Goal: Task Accomplishment & Management: Use online tool/utility

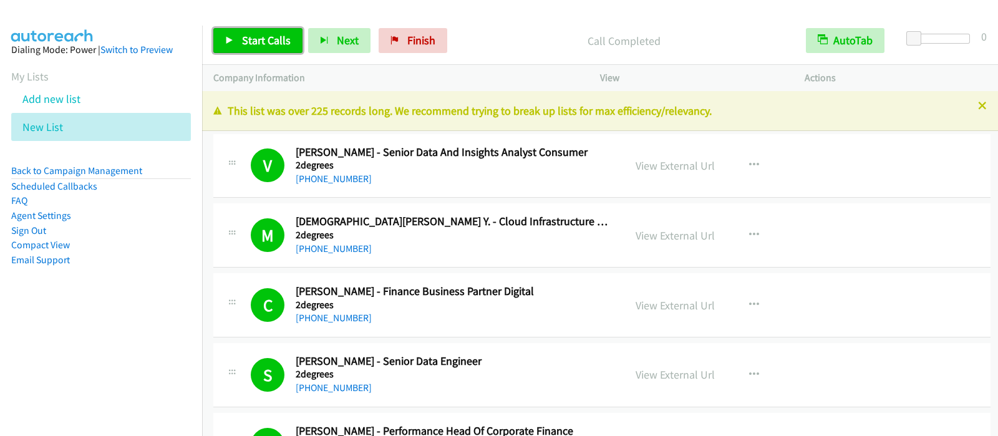
click at [268, 45] on span "Start Calls" at bounding box center [266, 40] width 49 height 14
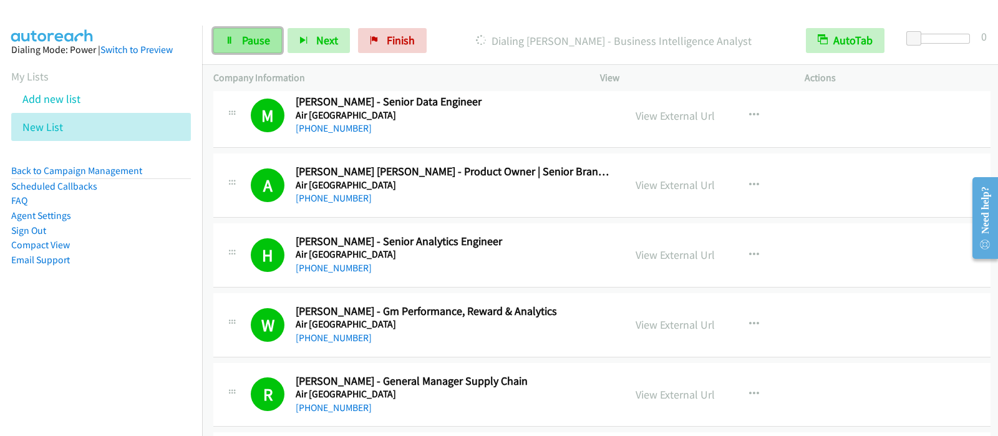
click at [256, 44] on span "Pause" at bounding box center [256, 40] width 28 height 14
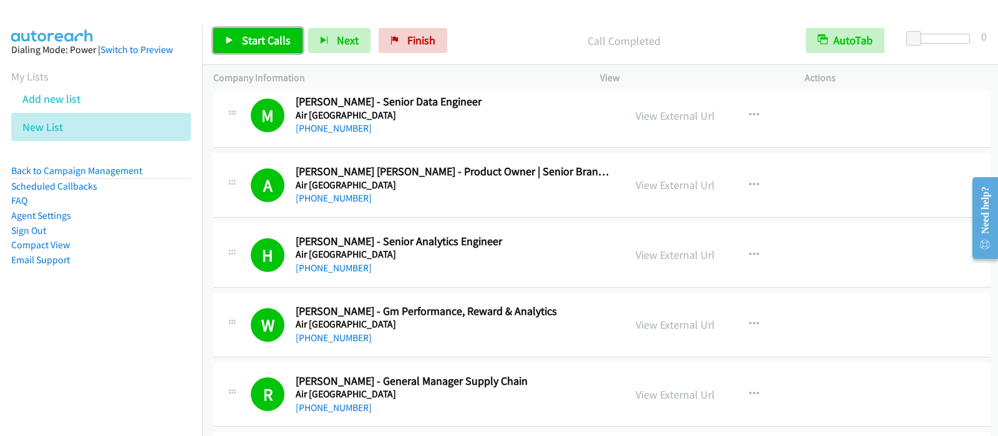
drag, startPoint x: 271, startPoint y: 33, endPoint x: 289, endPoint y: 45, distance: 21.6
click at [271, 35] on span "Start Calls" at bounding box center [266, 40] width 49 height 14
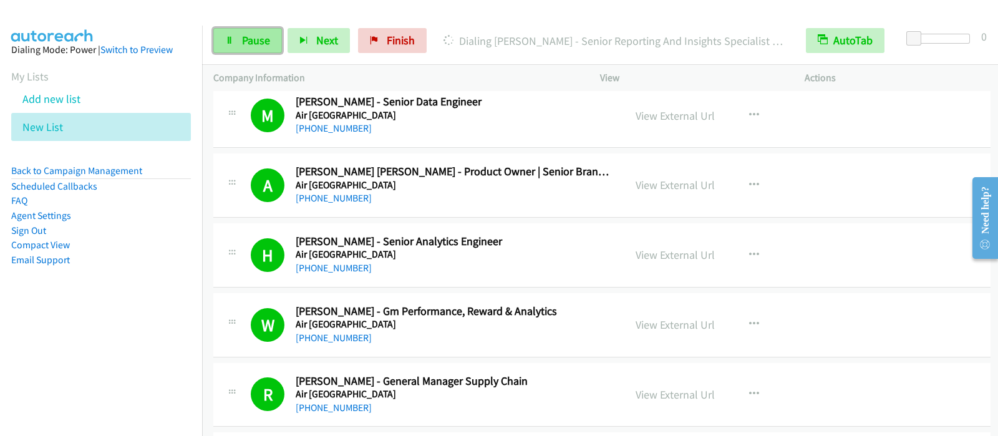
click at [249, 37] on span "Pause" at bounding box center [256, 40] width 28 height 14
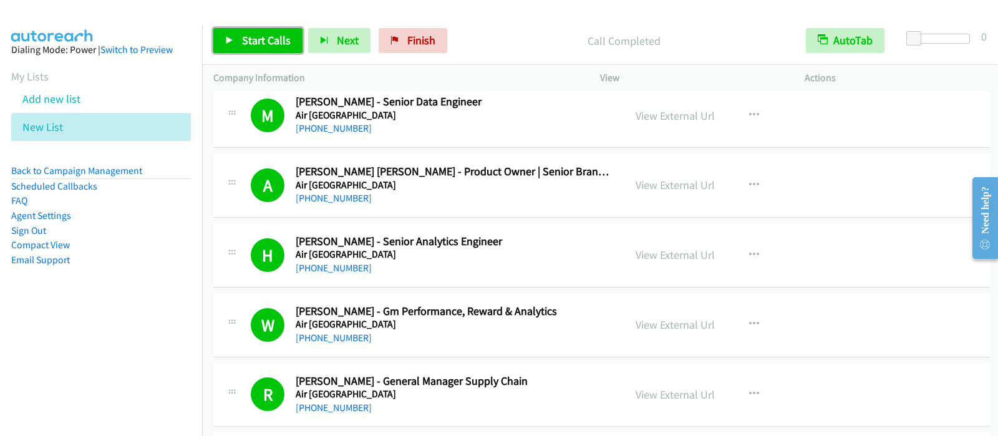
click at [289, 49] on link "Start Calls" at bounding box center [257, 40] width 89 height 25
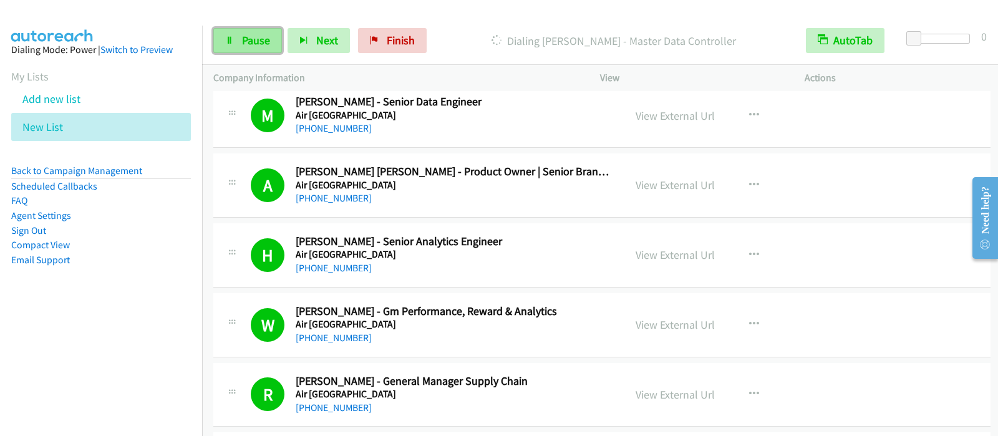
click at [256, 41] on span "Pause" at bounding box center [256, 40] width 28 height 14
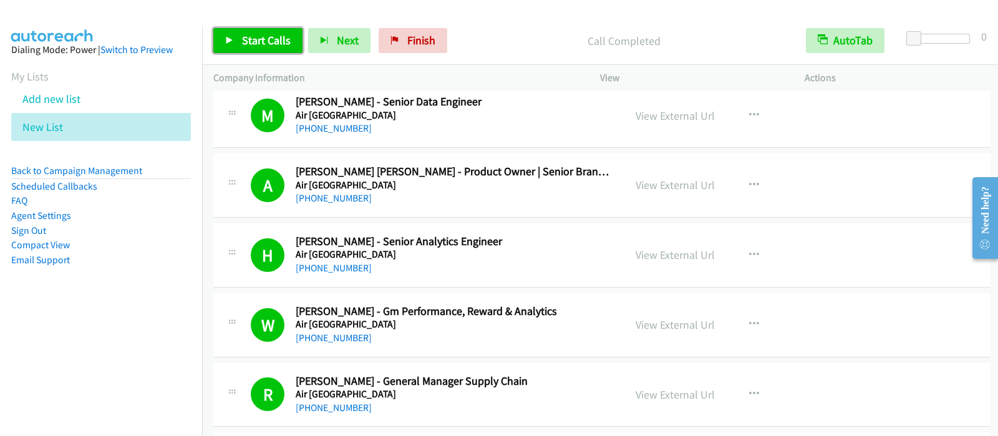
click at [289, 45] on link "Start Calls" at bounding box center [257, 40] width 89 height 25
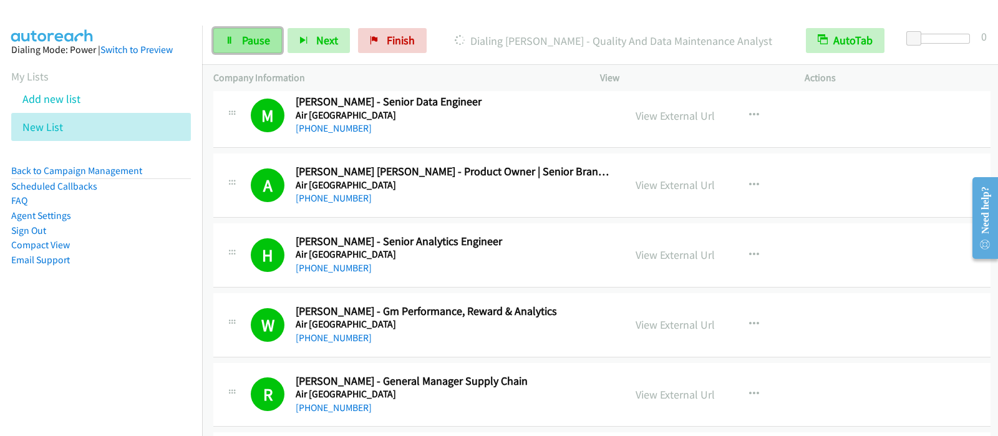
click at [249, 42] on span "Pause" at bounding box center [256, 40] width 28 height 14
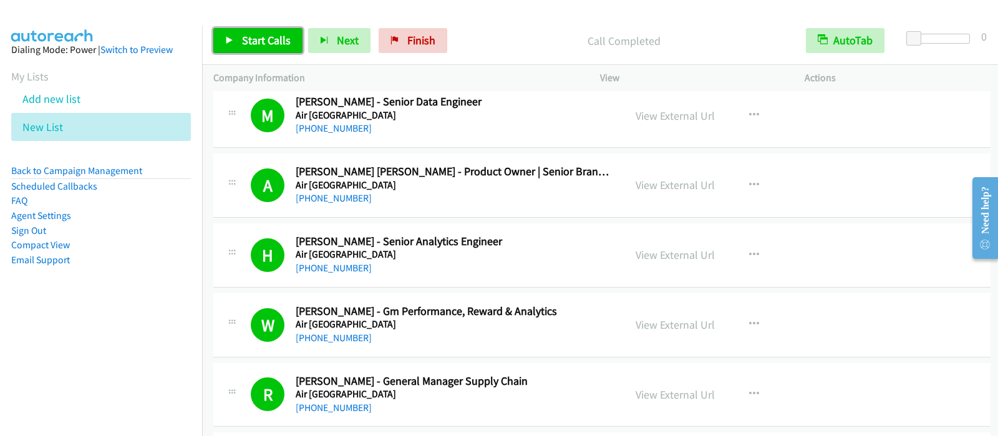
click at [271, 45] on span "Start Calls" at bounding box center [266, 40] width 49 height 14
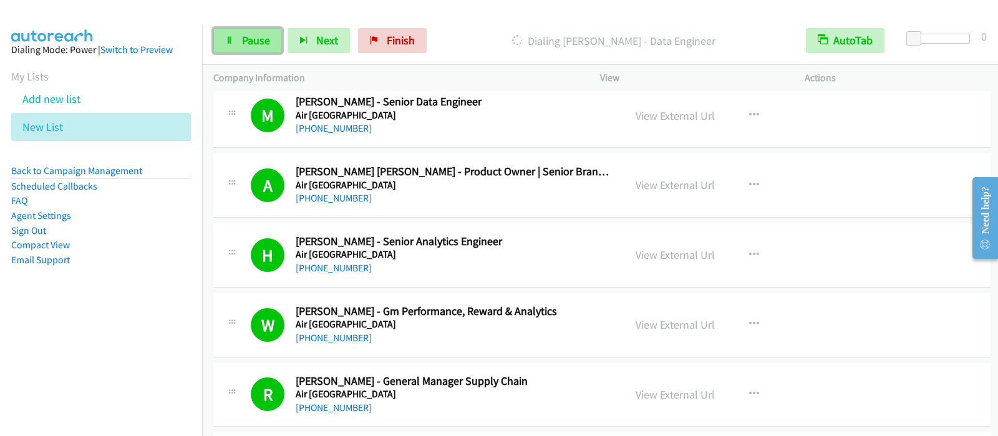
click at [221, 43] on link "Pause" at bounding box center [247, 40] width 69 height 25
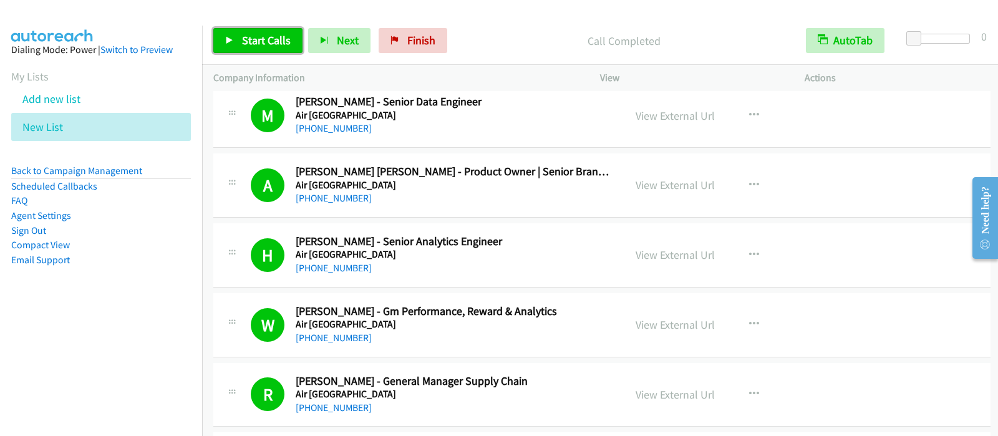
click at [260, 47] on span "Start Calls" at bounding box center [266, 40] width 49 height 14
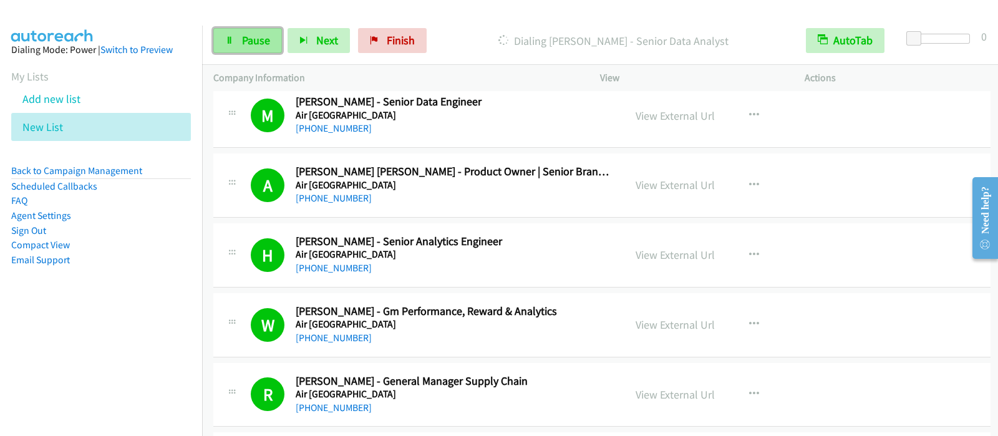
click at [249, 49] on link "Pause" at bounding box center [247, 40] width 69 height 25
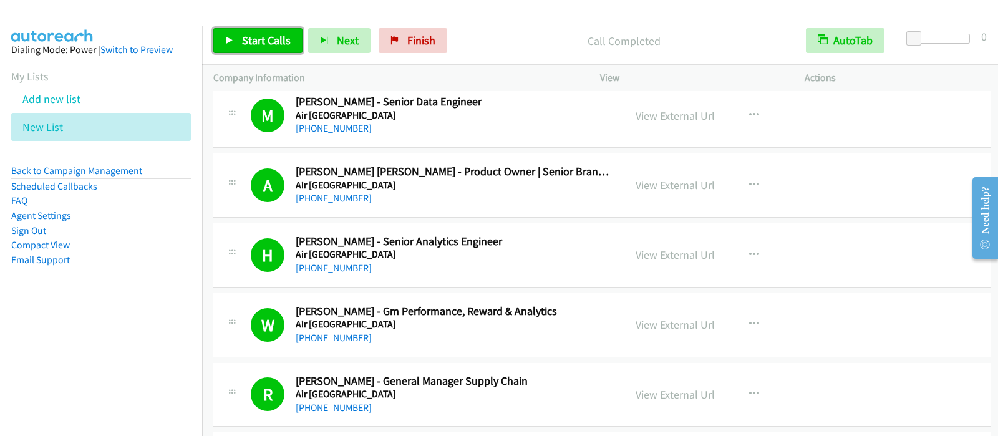
click at [266, 31] on link "Start Calls" at bounding box center [257, 40] width 89 height 25
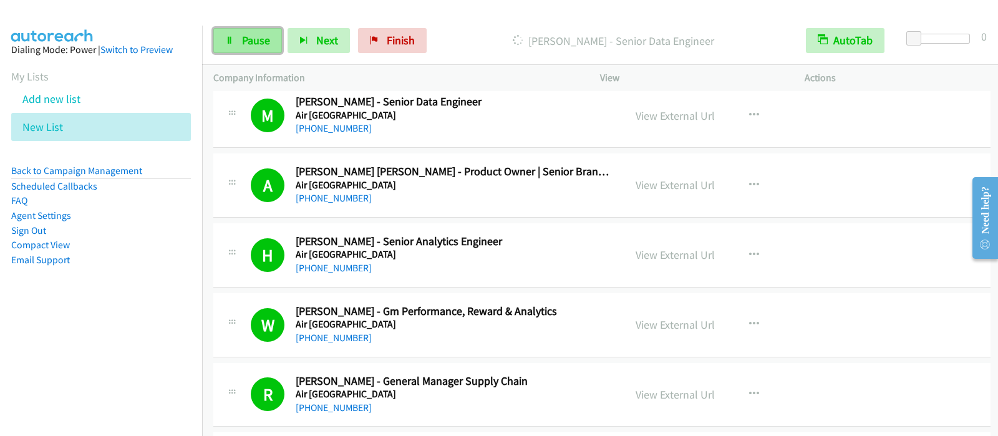
click at [243, 51] on link "Pause" at bounding box center [247, 40] width 69 height 25
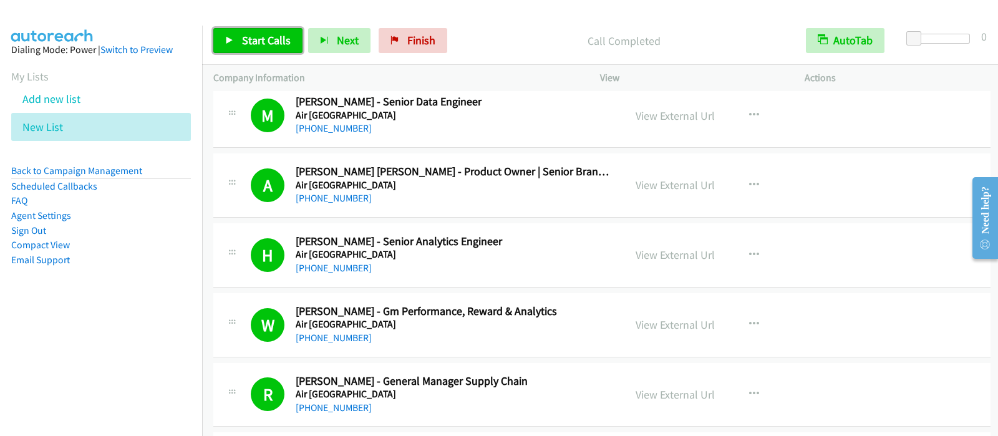
click at [264, 34] on span "Start Calls" at bounding box center [266, 40] width 49 height 14
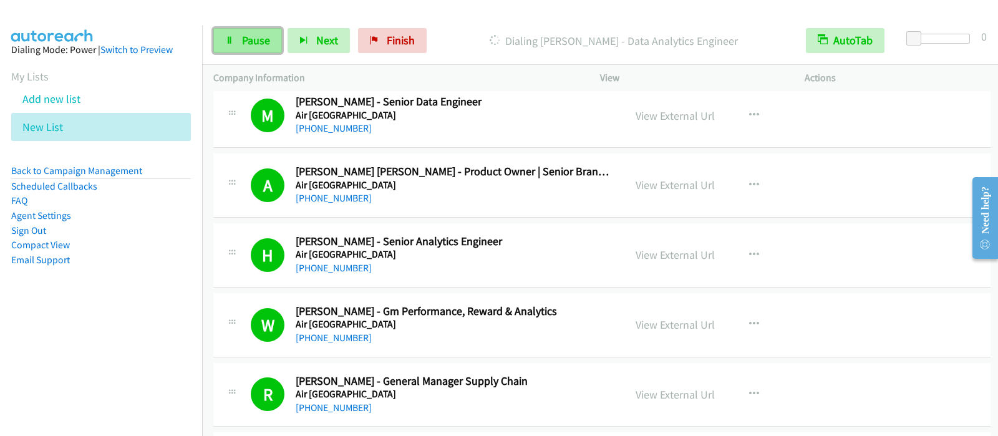
click at [253, 42] on span "Pause" at bounding box center [256, 40] width 28 height 14
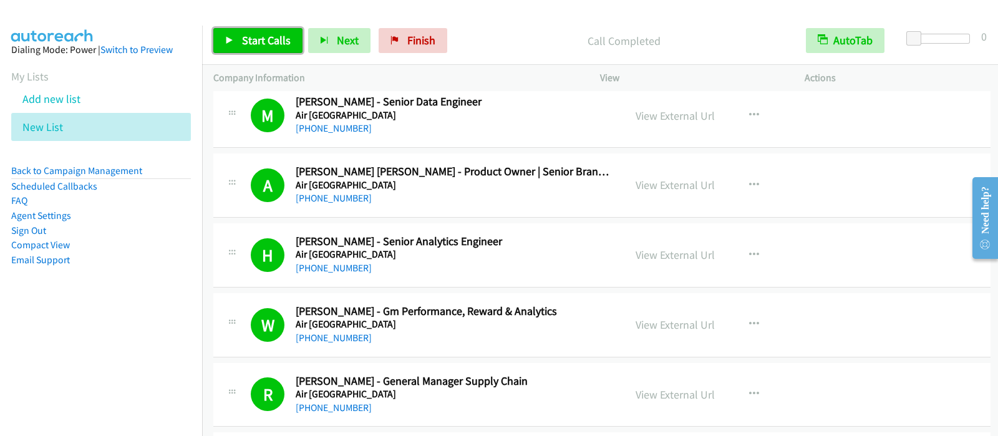
click at [255, 42] on span "Start Calls" at bounding box center [266, 40] width 49 height 14
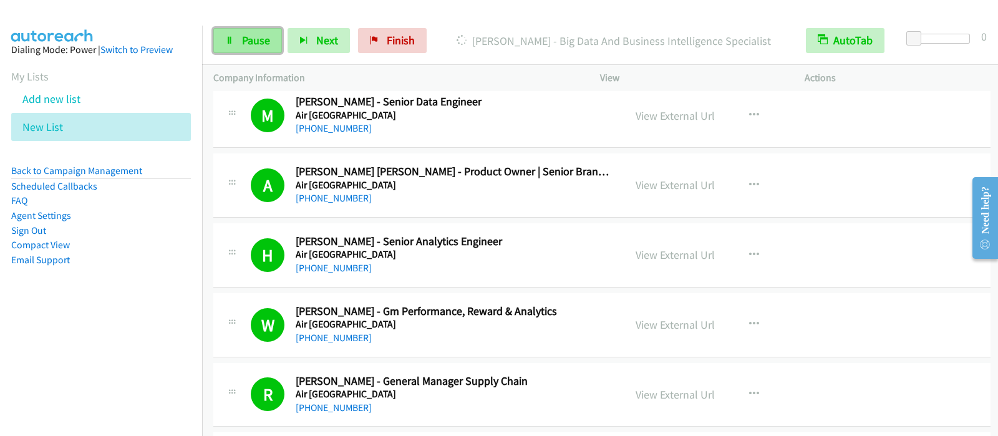
click at [269, 33] on link "Pause" at bounding box center [247, 40] width 69 height 25
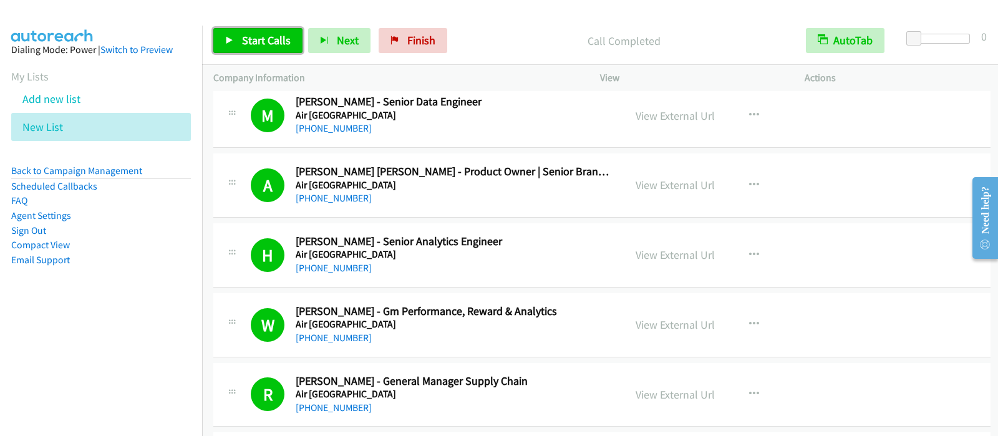
click at [278, 39] on span "Start Calls" at bounding box center [266, 40] width 49 height 14
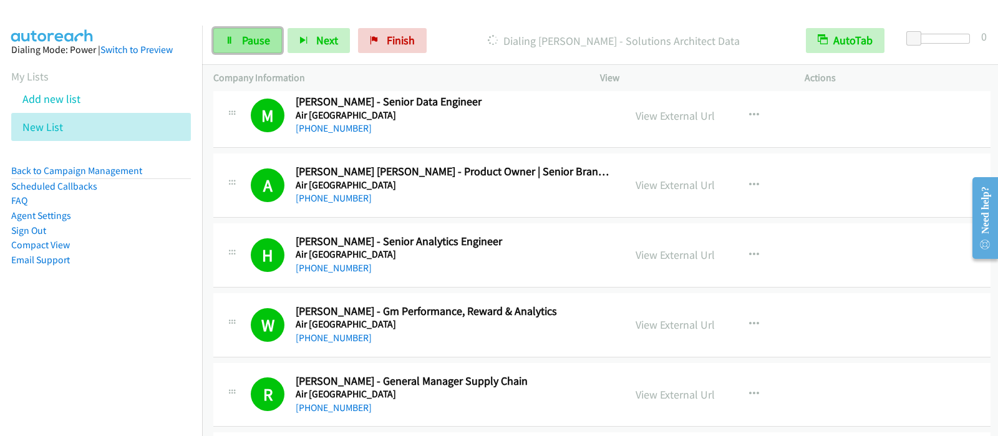
click at [258, 42] on span "Pause" at bounding box center [256, 40] width 28 height 14
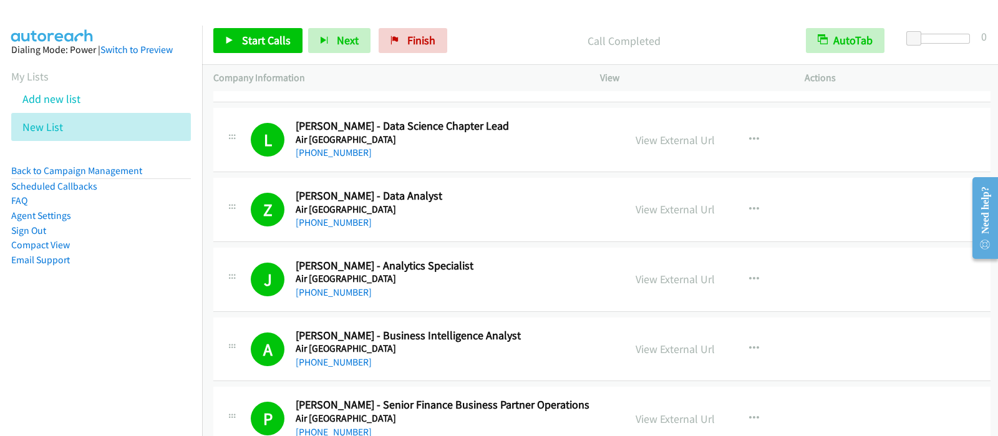
scroll to position [5067, 0]
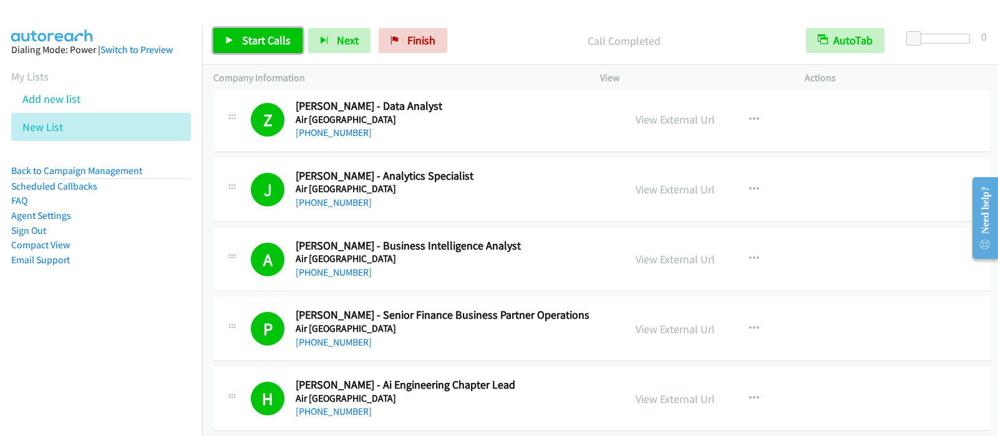
click at [281, 35] on span "Start Calls" at bounding box center [266, 40] width 49 height 14
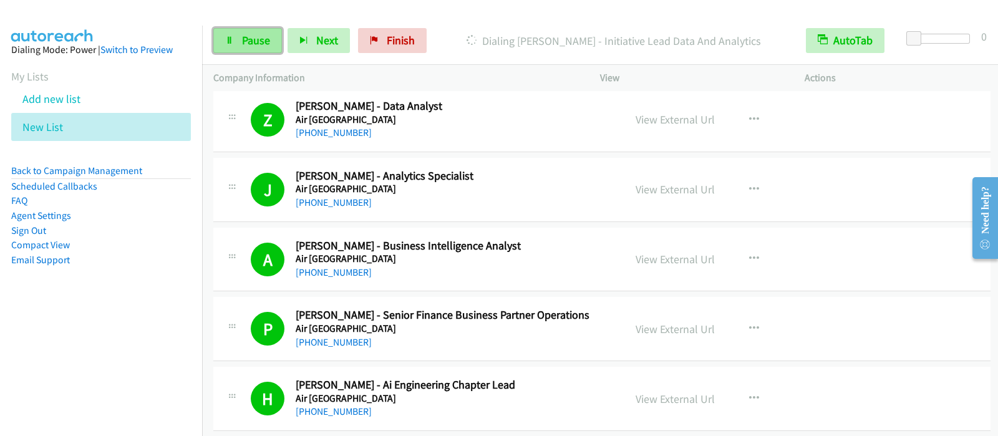
click at [260, 48] on link "Pause" at bounding box center [247, 40] width 69 height 25
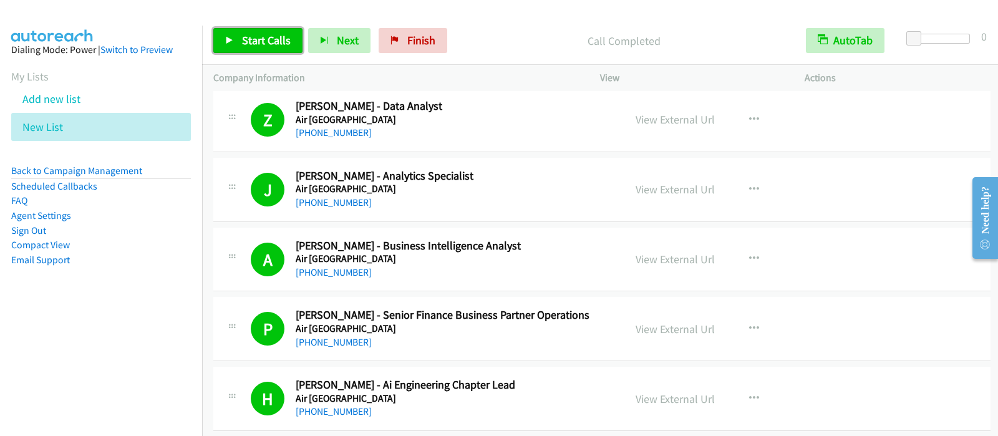
click at [282, 46] on span "Start Calls" at bounding box center [266, 40] width 49 height 14
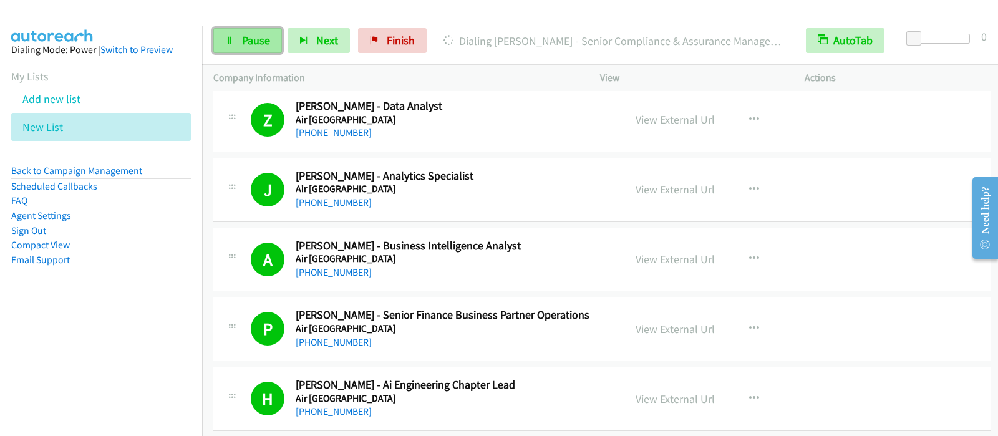
click at [244, 44] on span "Pause" at bounding box center [256, 40] width 28 height 14
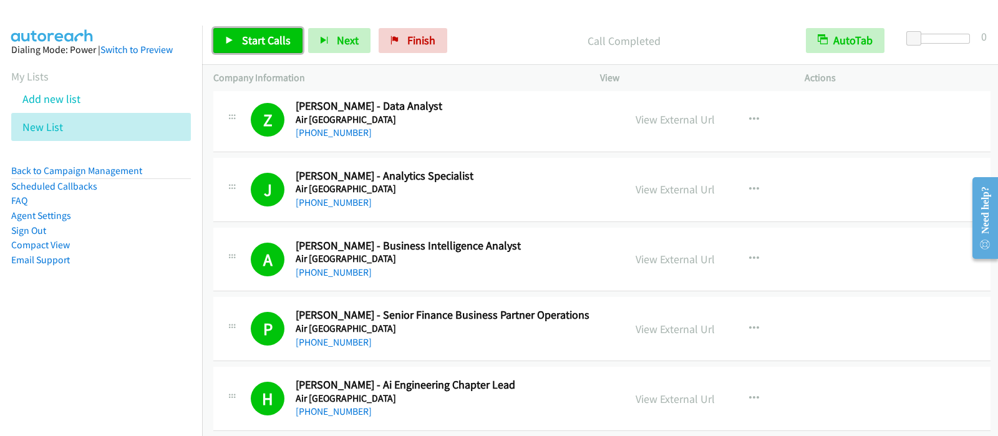
click at [274, 45] on span "Start Calls" at bounding box center [266, 40] width 49 height 14
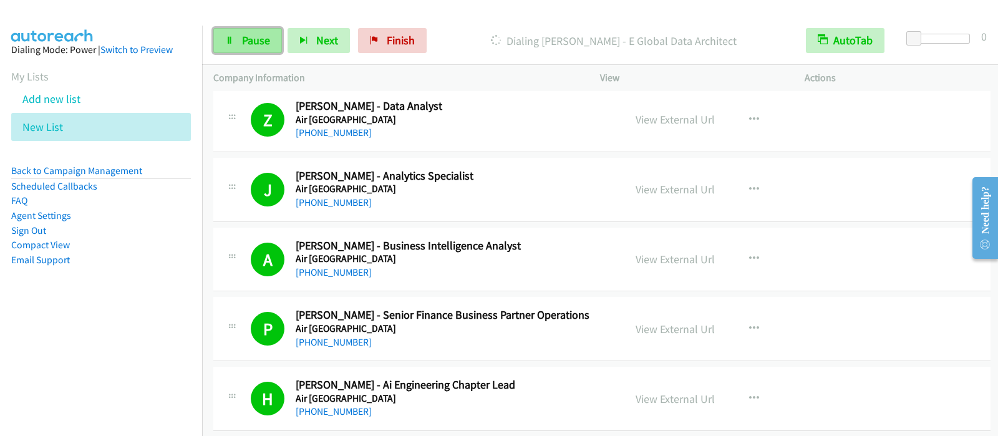
click at [253, 42] on span "Pause" at bounding box center [256, 40] width 28 height 14
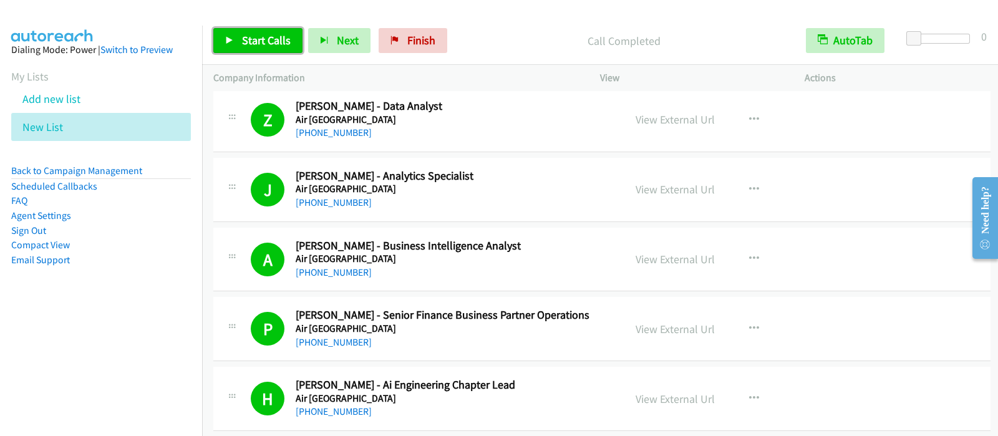
click at [249, 36] on span "Start Calls" at bounding box center [266, 40] width 49 height 14
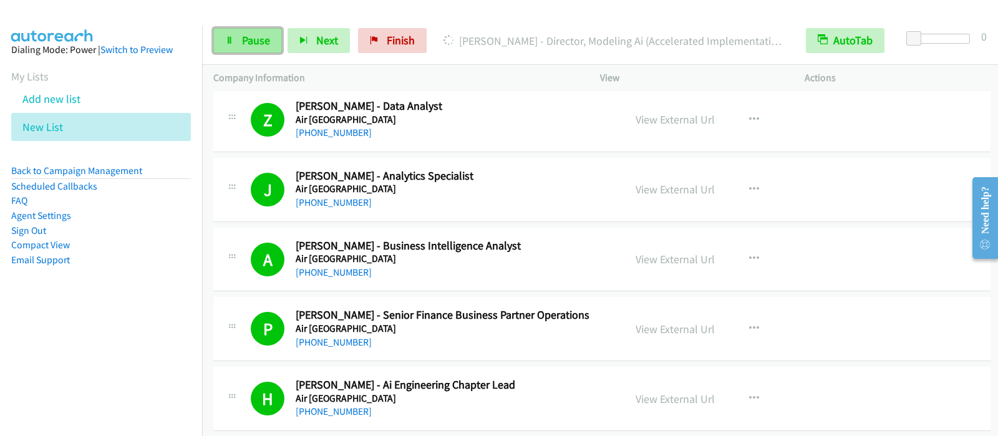
click at [256, 39] on span "Pause" at bounding box center [256, 40] width 28 height 14
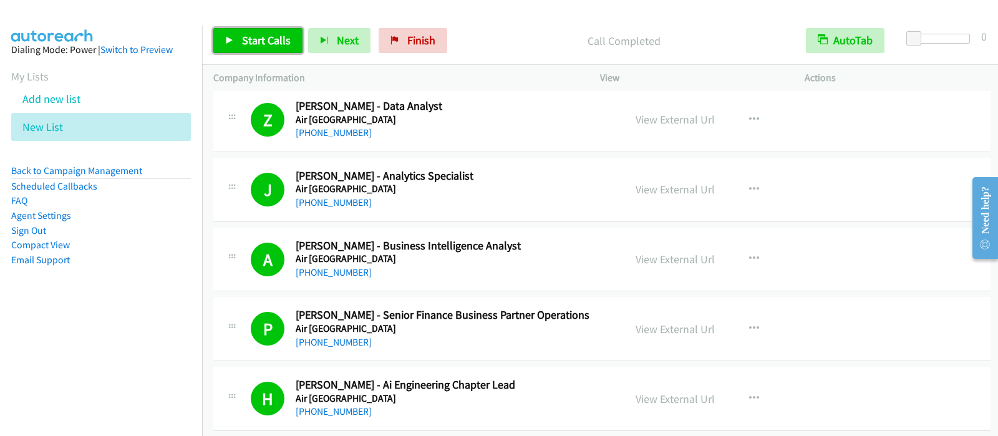
drag, startPoint x: 261, startPoint y: 31, endPoint x: 433, endPoint y: 198, distance: 239.9
click at [262, 31] on link "Start Calls" at bounding box center [257, 40] width 89 height 25
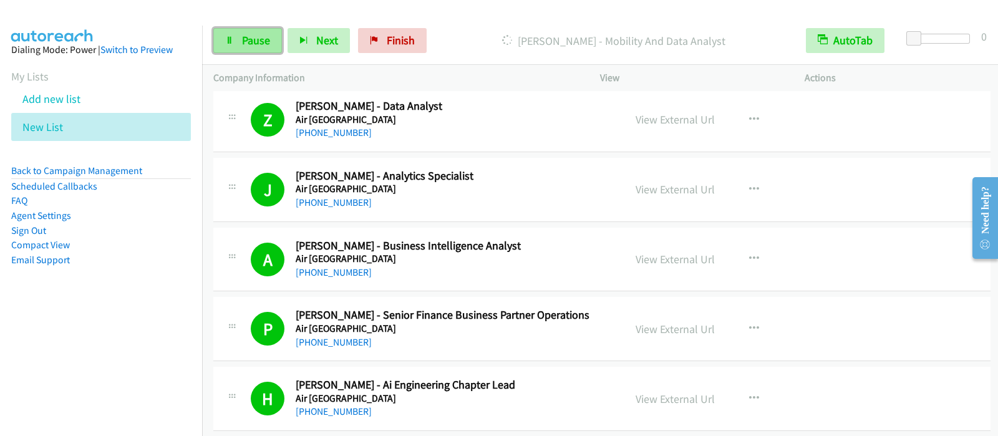
click at [244, 44] on span "Pause" at bounding box center [256, 40] width 28 height 14
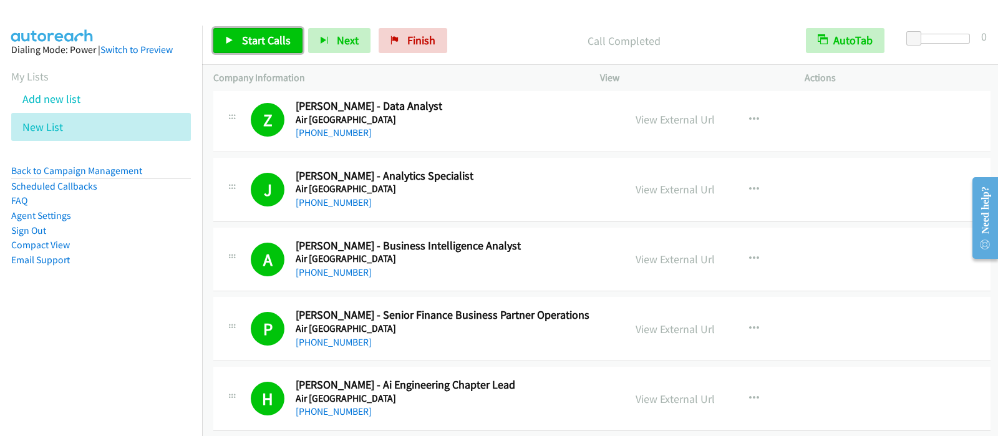
click at [290, 44] on link "Start Calls" at bounding box center [257, 40] width 89 height 25
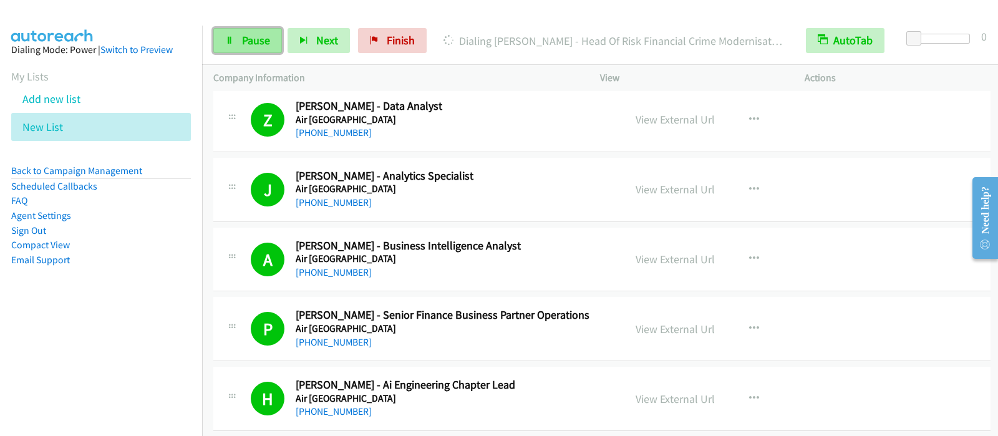
click at [249, 45] on span "Pause" at bounding box center [256, 40] width 28 height 14
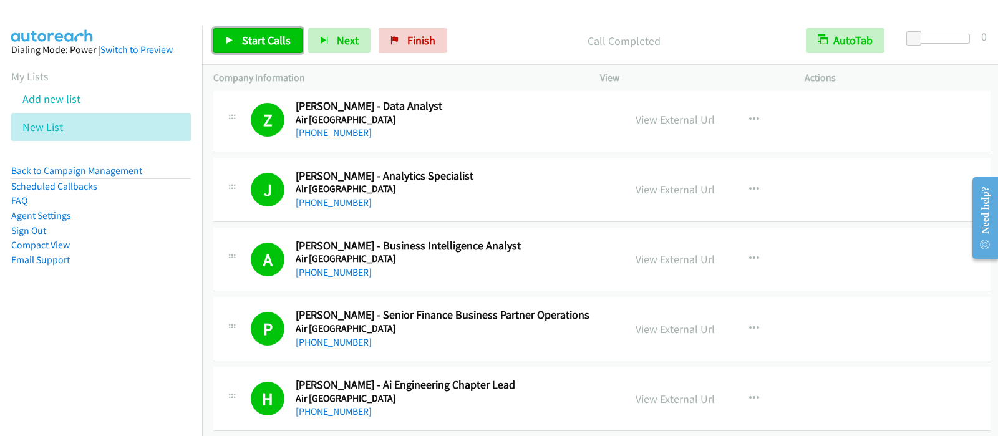
click at [262, 44] on span "Start Calls" at bounding box center [266, 40] width 49 height 14
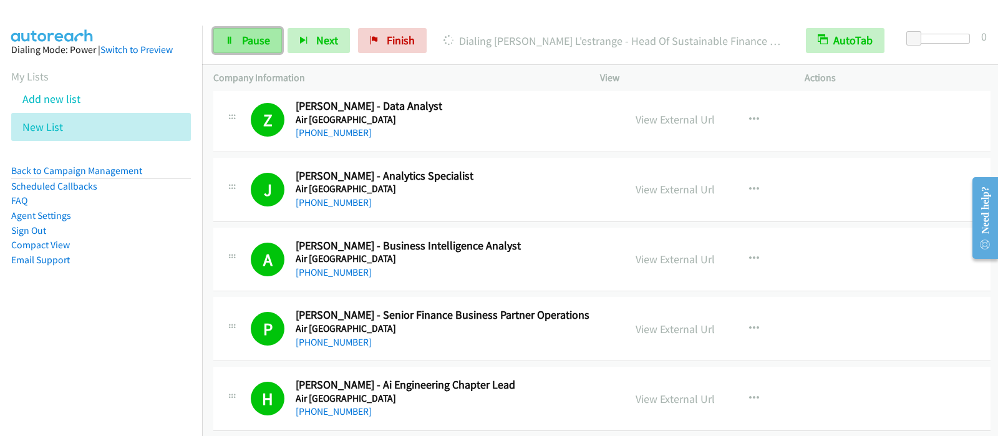
click at [231, 41] on icon at bounding box center [229, 41] width 9 height 9
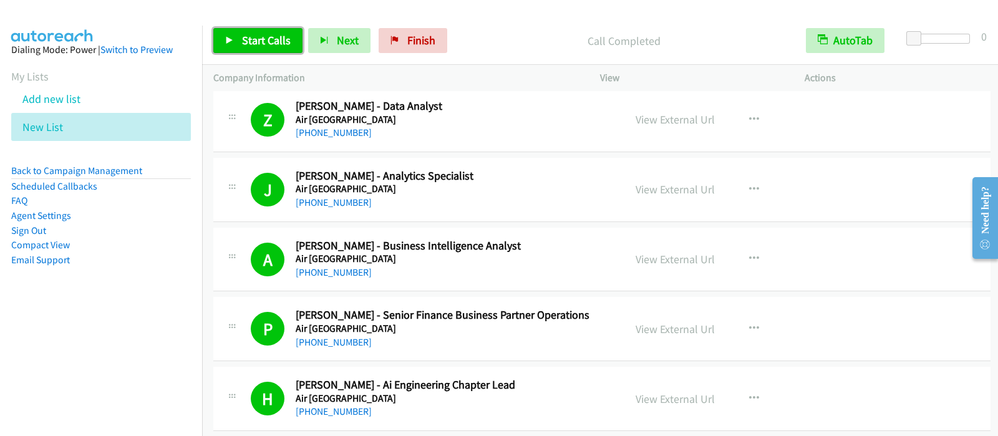
drag, startPoint x: 264, startPoint y: 47, endPoint x: 272, endPoint y: 54, distance: 10.2
click at [264, 49] on link "Start Calls" at bounding box center [257, 40] width 89 height 25
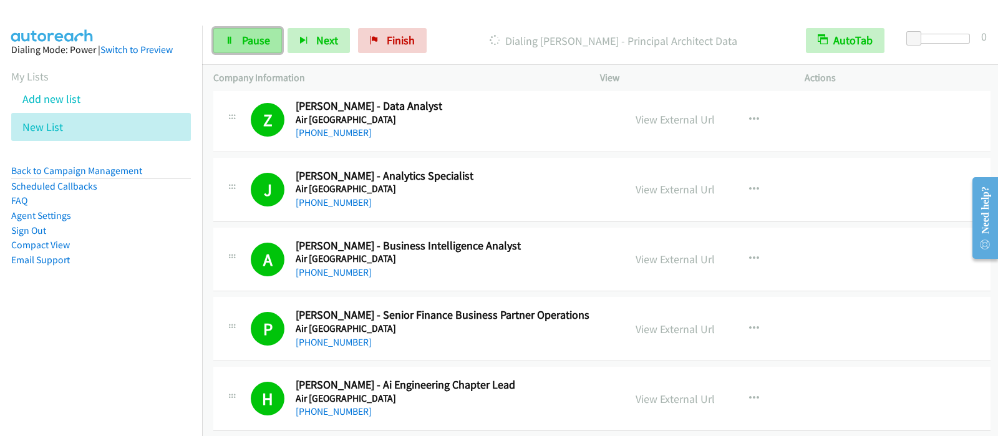
click at [261, 48] on link "Pause" at bounding box center [247, 40] width 69 height 25
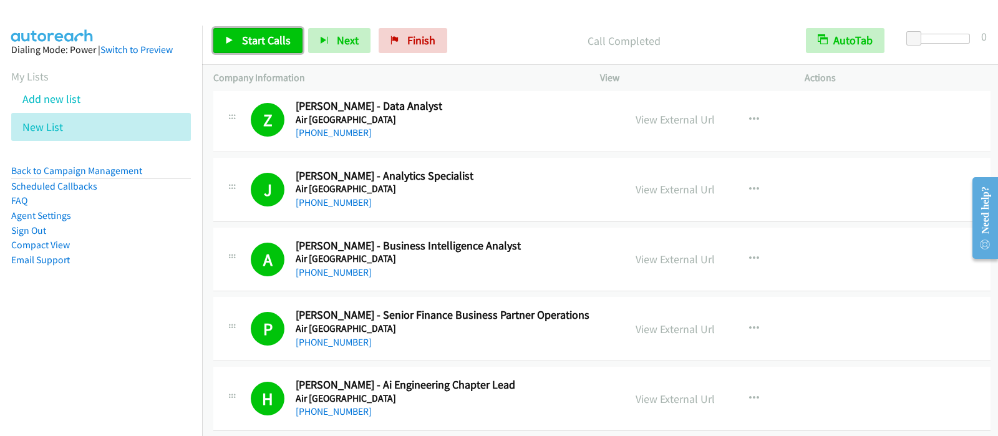
click at [270, 37] on span "Start Calls" at bounding box center [266, 40] width 49 height 14
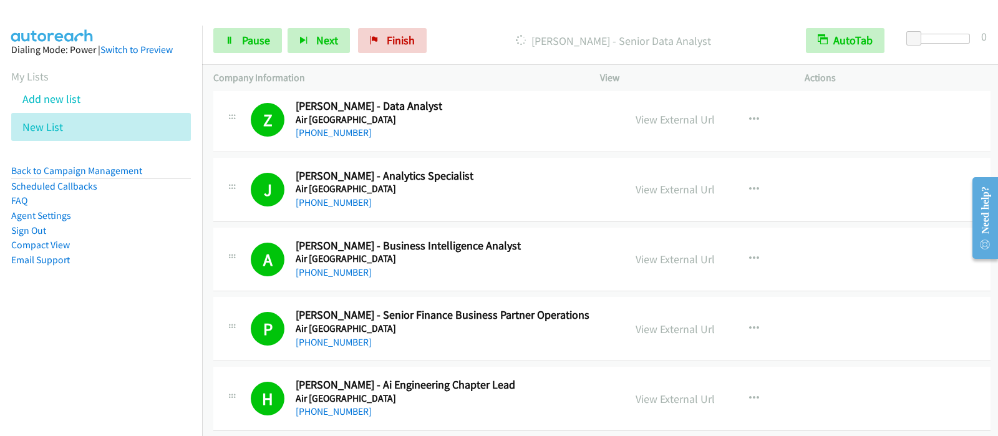
click at [261, 54] on div "Start Calls Pause Next Finish Dialing Bernard Emmanuel Concepcion - Senior Data…" at bounding box center [600, 41] width 796 height 48
click at [263, 48] on link "Pause" at bounding box center [247, 40] width 69 height 25
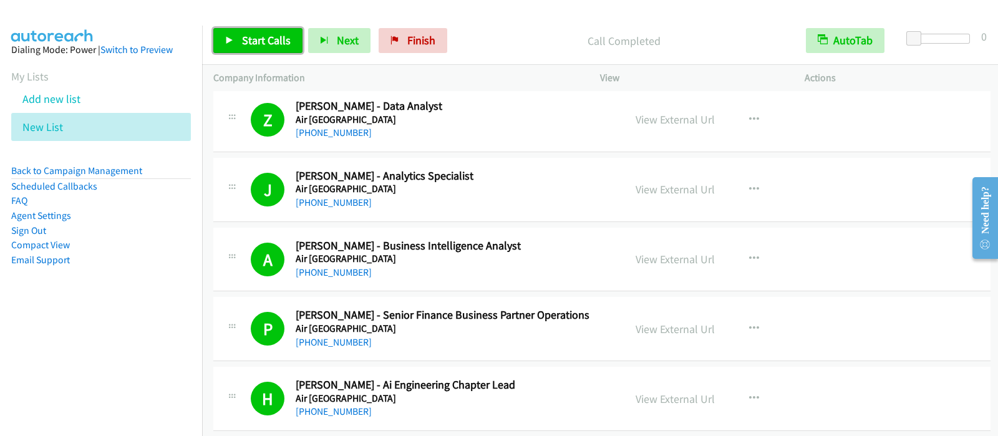
click at [286, 44] on span "Start Calls" at bounding box center [266, 40] width 49 height 14
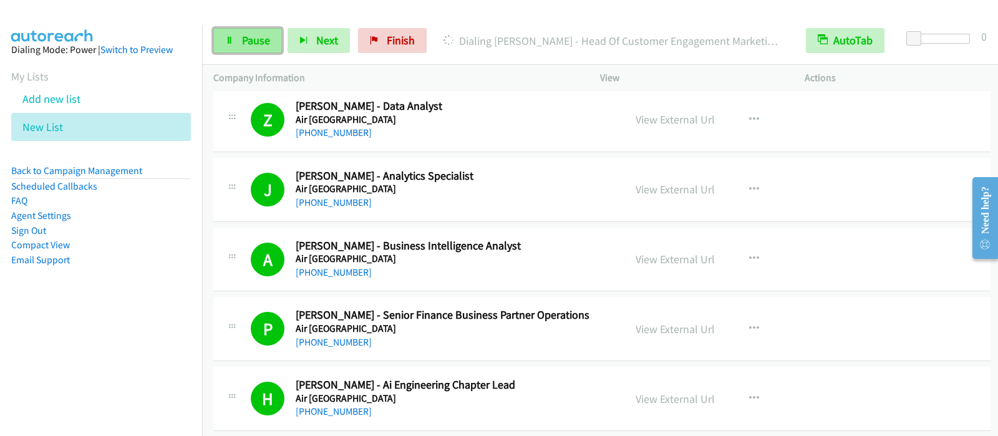
click at [249, 42] on span "Pause" at bounding box center [256, 40] width 28 height 14
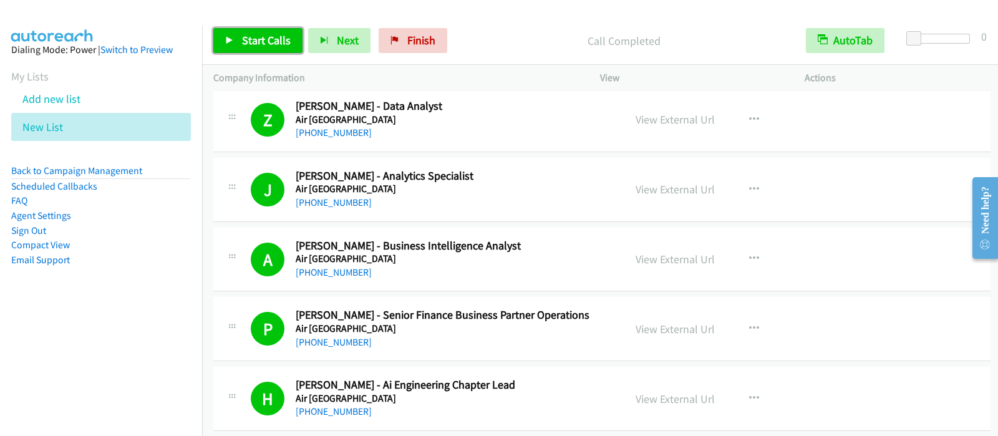
click at [275, 36] on span "Start Calls" at bounding box center [266, 40] width 49 height 14
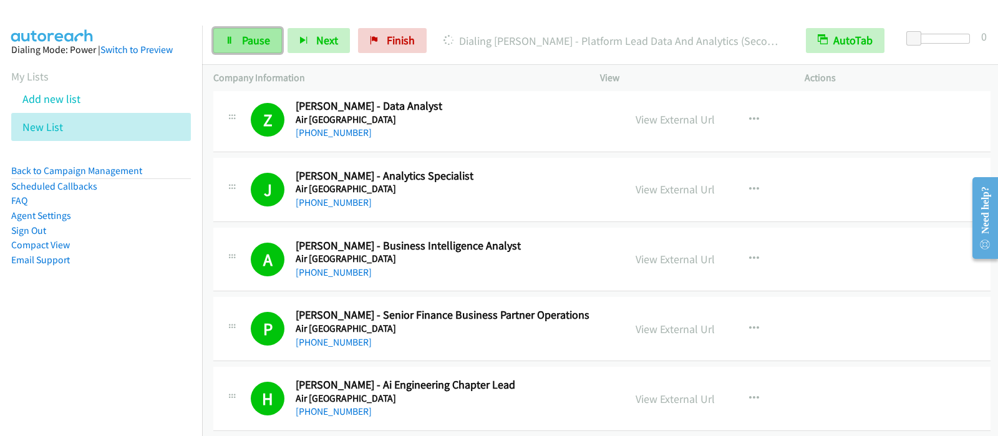
click at [239, 48] on link "Pause" at bounding box center [247, 40] width 69 height 25
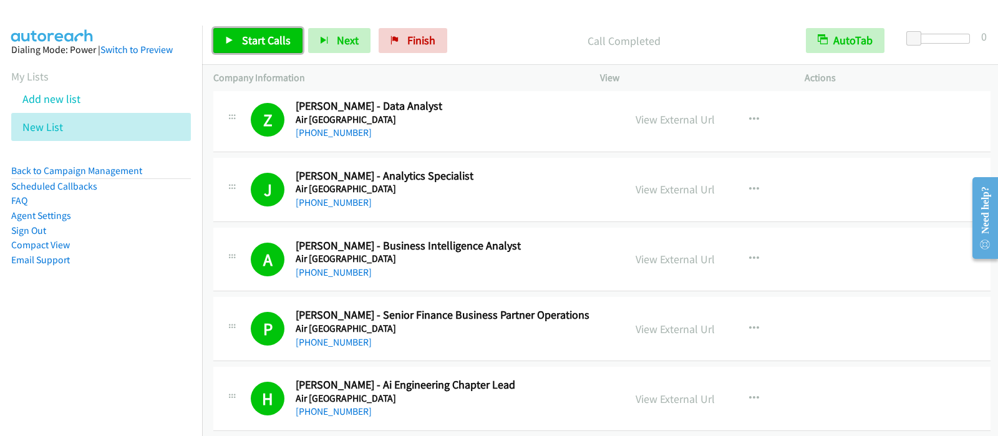
click at [271, 32] on link "Start Calls" at bounding box center [257, 40] width 89 height 25
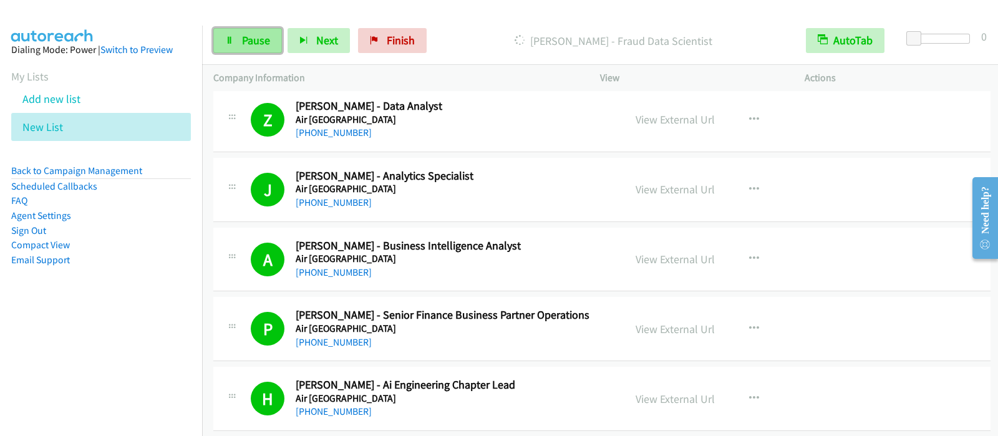
click at [243, 39] on span "Pause" at bounding box center [256, 40] width 28 height 14
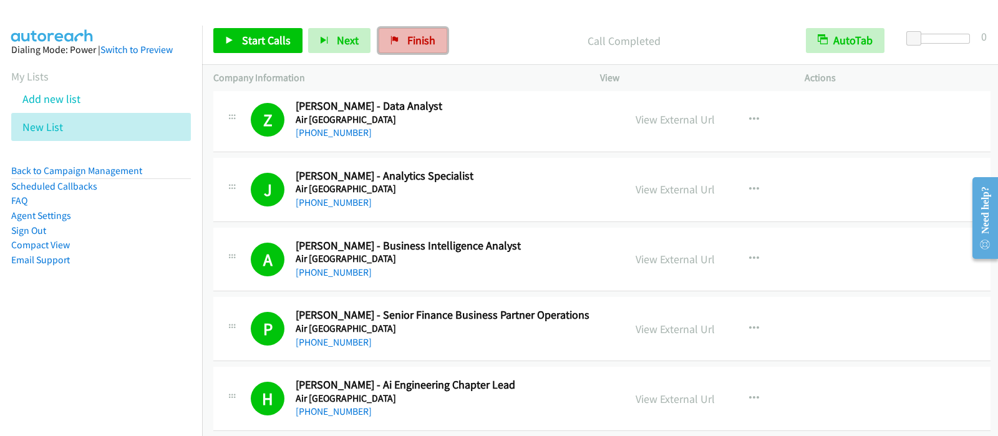
click at [399, 36] on link "Finish" at bounding box center [413, 40] width 69 height 25
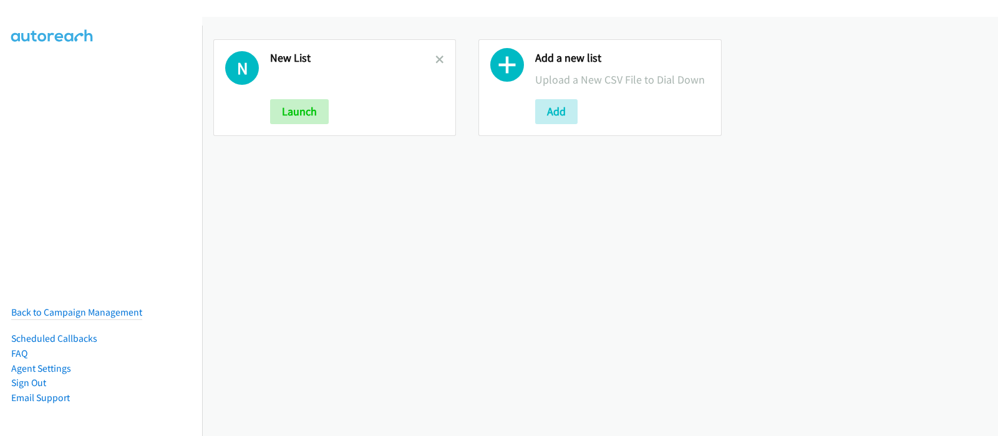
click at [430, 56] on h2 "New List" at bounding box center [352, 58] width 165 height 14
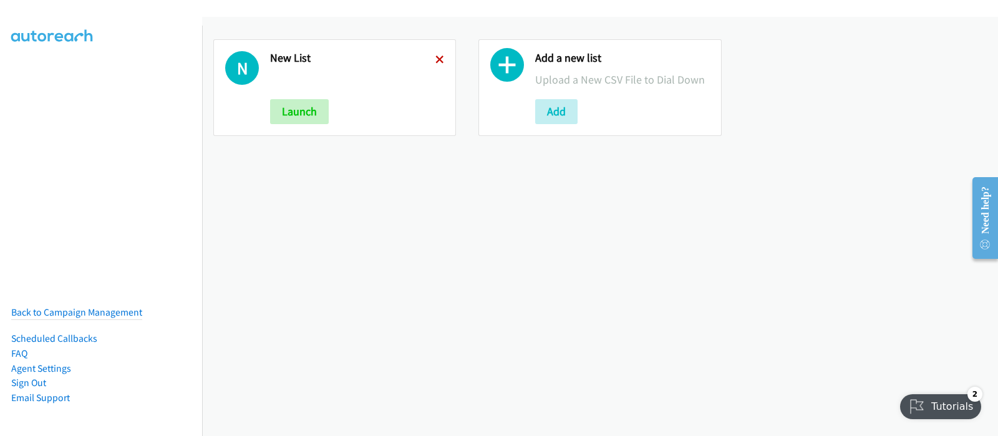
click at [437, 60] on icon at bounding box center [439, 60] width 9 height 9
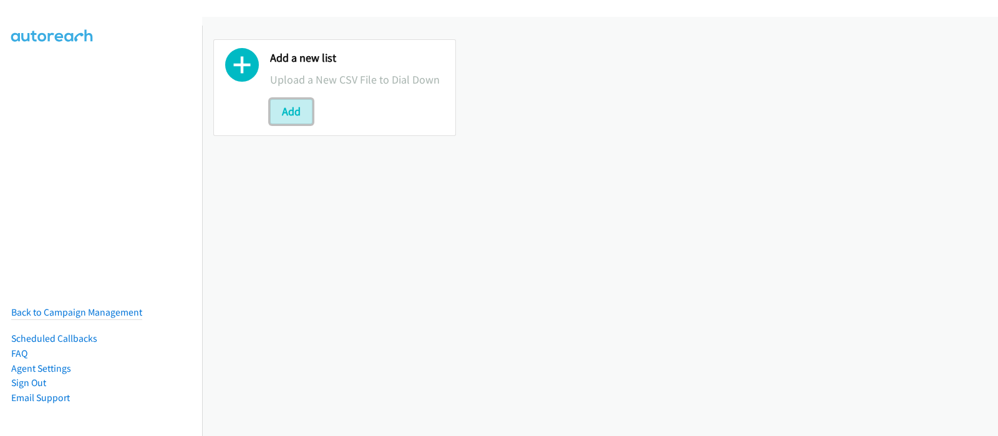
click at [309, 113] on button "Add" at bounding box center [291, 111] width 42 height 25
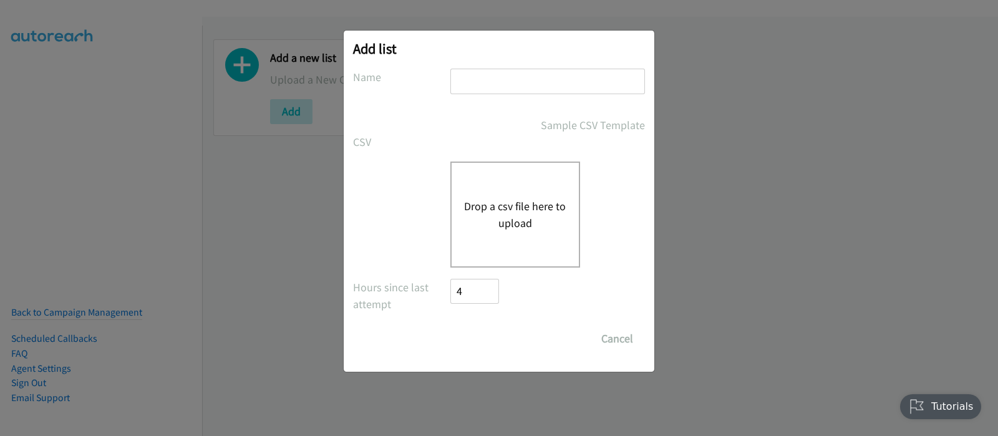
click at [500, 219] on button "Drop a csv file here to upload" at bounding box center [515, 215] width 102 height 34
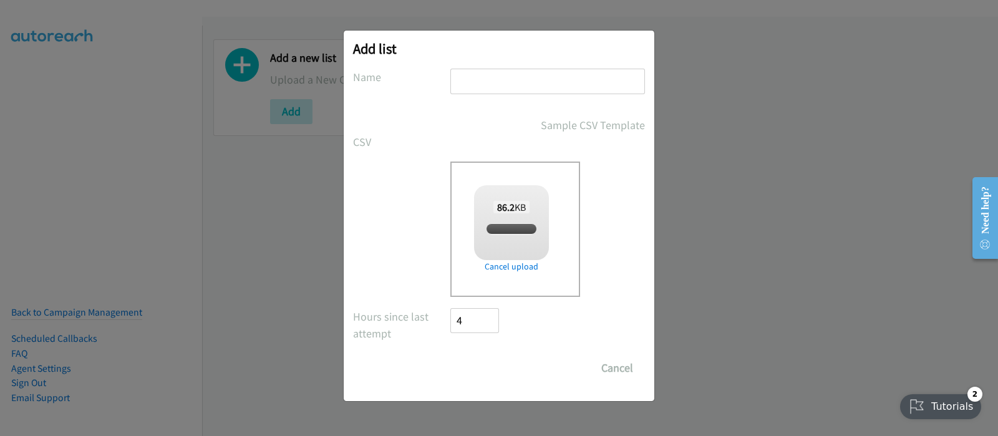
checkbox input "true"
drag, startPoint x: 487, startPoint y: 77, endPoint x: 490, endPoint y: 84, distance: 7.3
click at [487, 77] on input "text" at bounding box center [547, 82] width 195 height 26
type input "New List"
click at [486, 368] on input "Save List" at bounding box center [482, 367] width 65 height 25
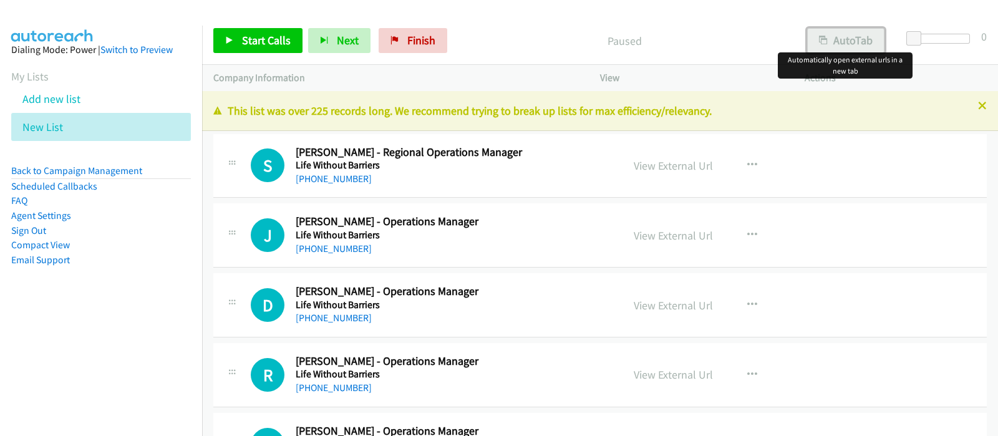
click at [844, 41] on button "AutoTab" at bounding box center [845, 40] width 77 height 25
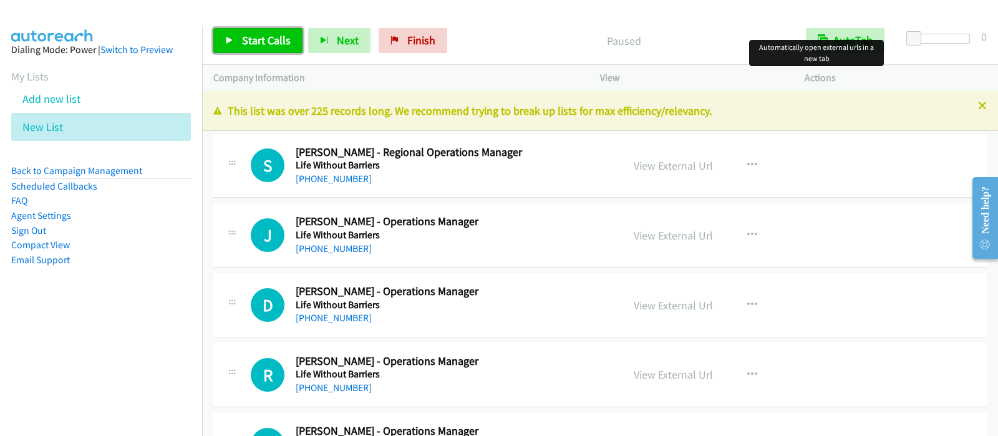
click at [271, 43] on span "Start Calls" at bounding box center [266, 40] width 49 height 14
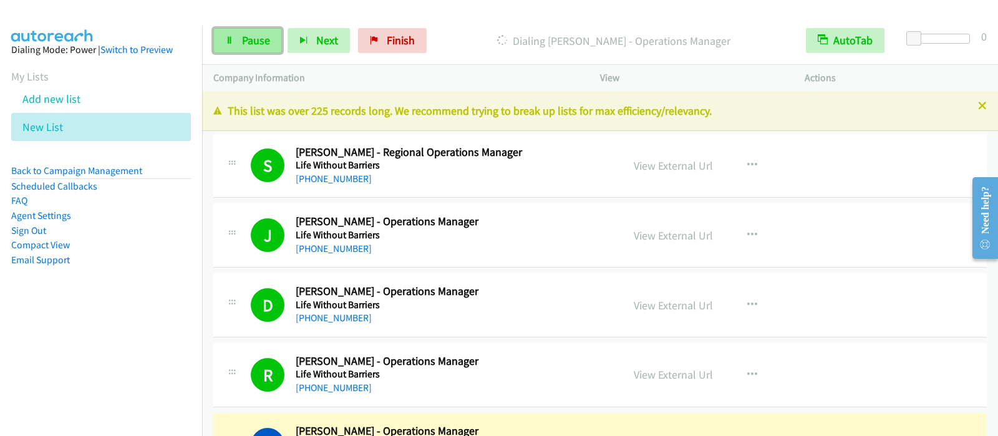
click at [256, 36] on span "Pause" at bounding box center [256, 40] width 28 height 14
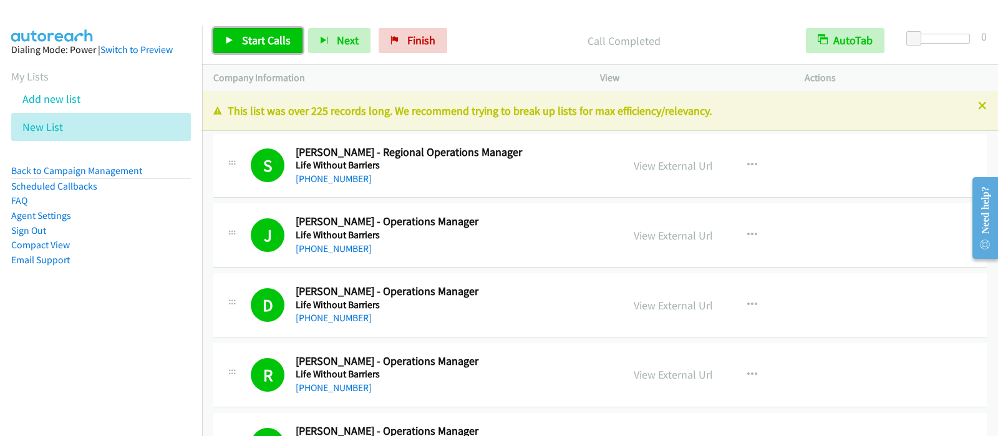
click at [263, 47] on link "Start Calls" at bounding box center [257, 40] width 89 height 25
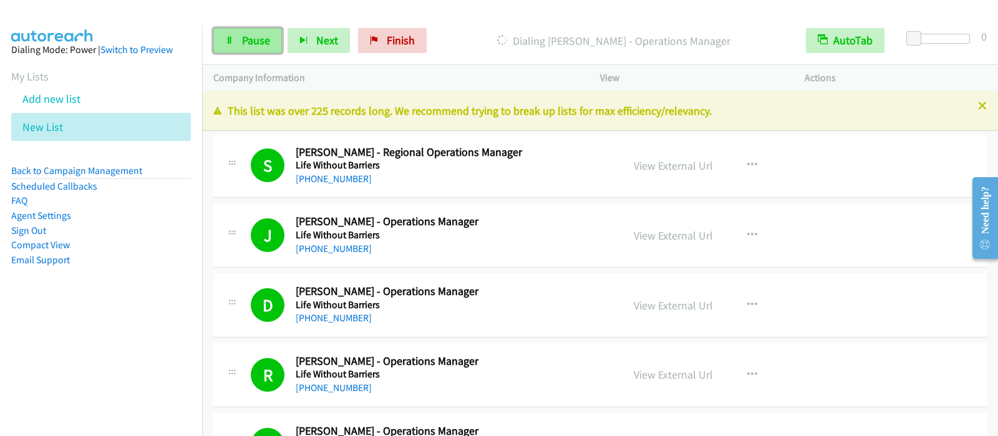
click at [249, 38] on span "Pause" at bounding box center [256, 40] width 28 height 14
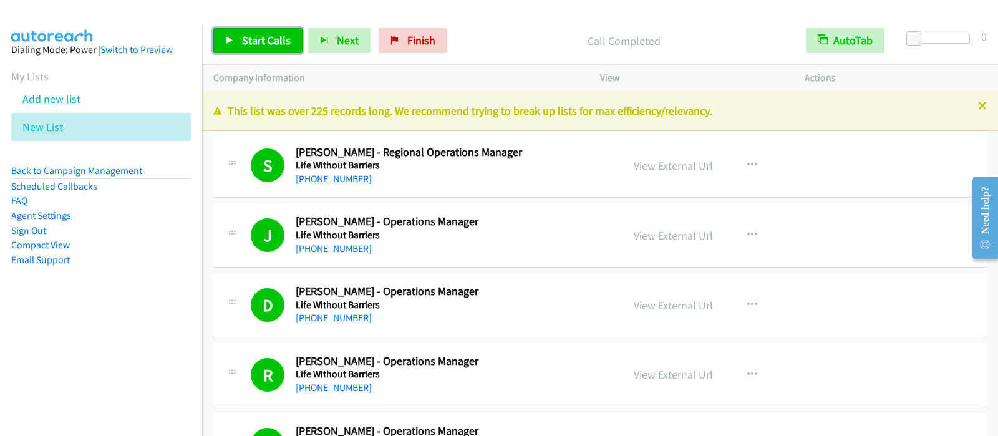
click at [288, 33] on span "Start Calls" at bounding box center [266, 40] width 49 height 14
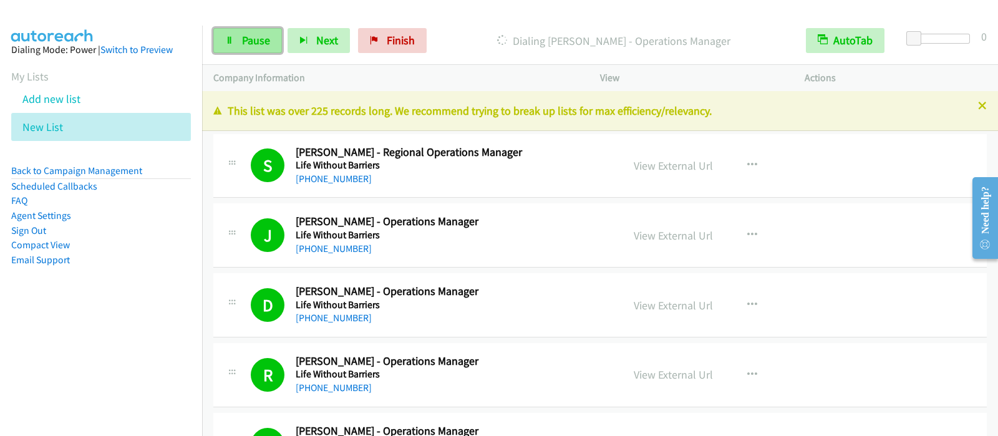
click at [262, 41] on span "Pause" at bounding box center [256, 40] width 28 height 14
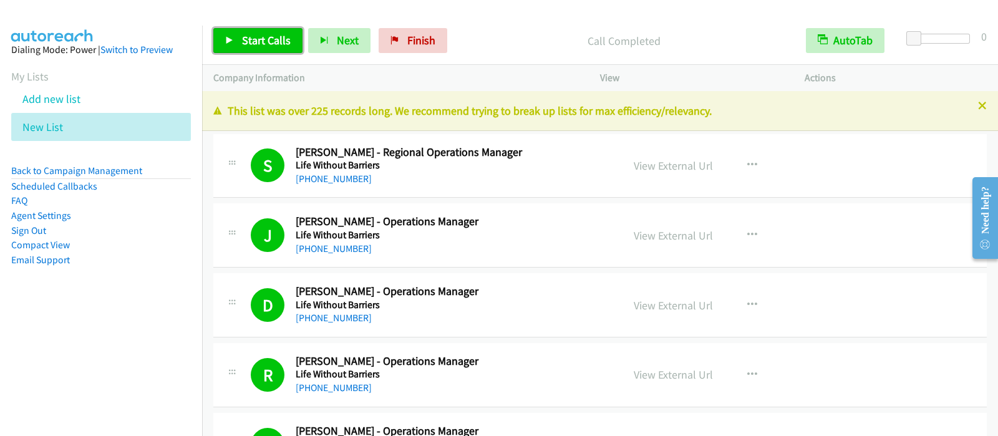
click at [257, 47] on link "Start Calls" at bounding box center [257, 40] width 89 height 25
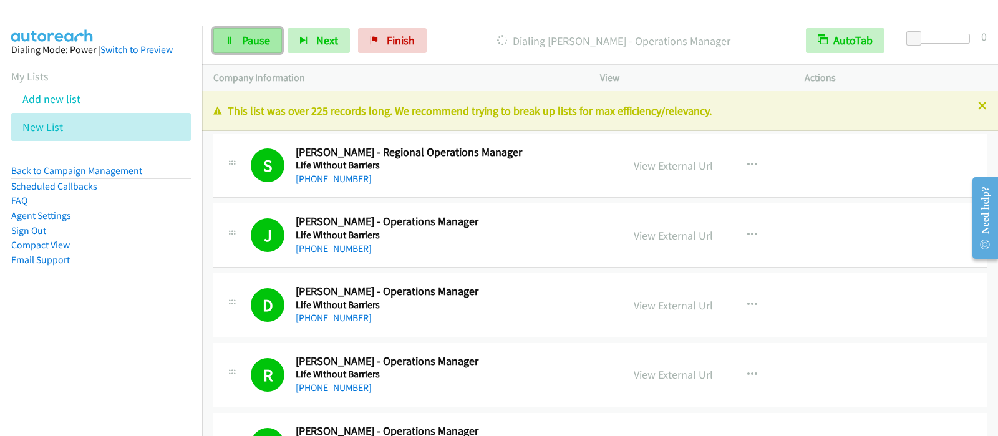
click at [254, 40] on span "Pause" at bounding box center [256, 40] width 28 height 14
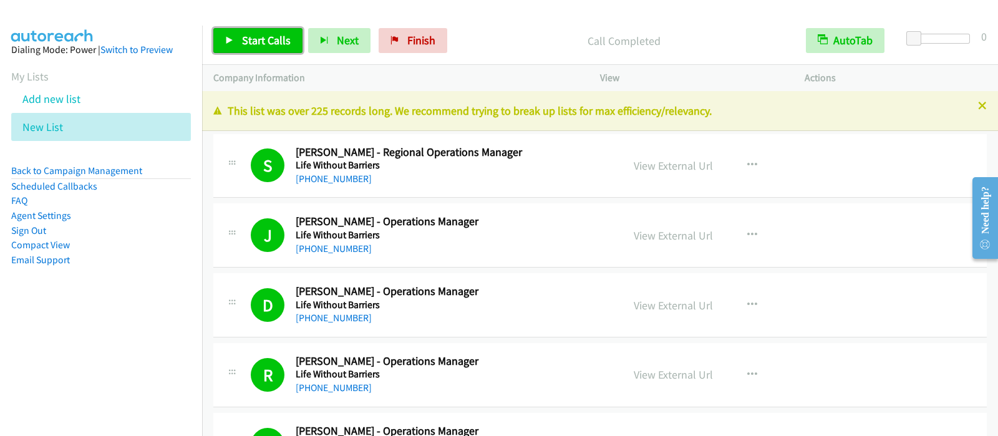
click at [278, 37] on span "Start Calls" at bounding box center [266, 40] width 49 height 14
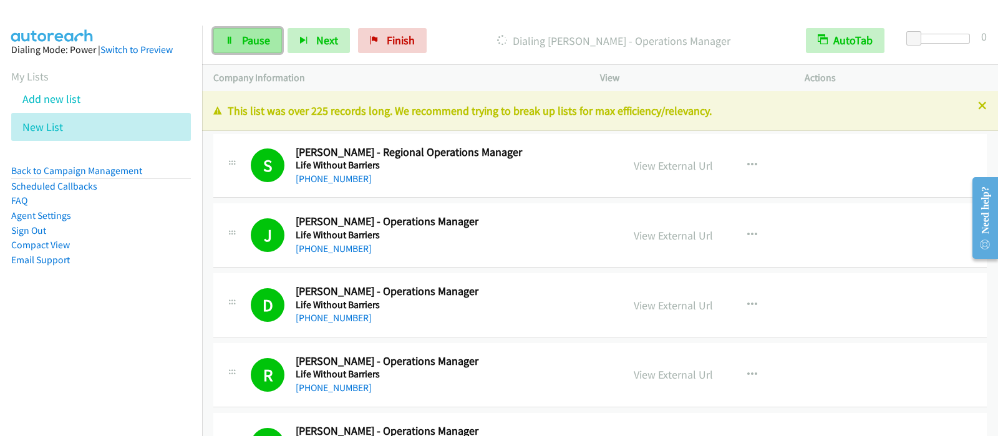
click at [268, 43] on span "Pause" at bounding box center [256, 40] width 28 height 14
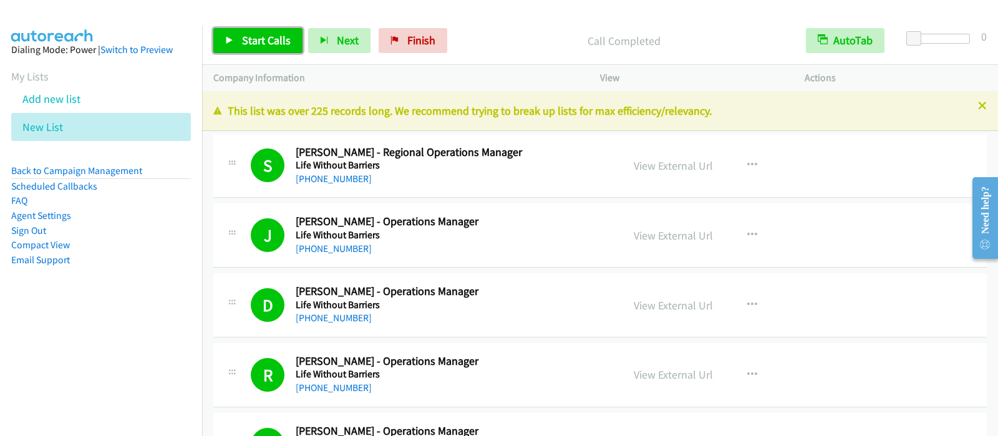
click at [262, 34] on span "Start Calls" at bounding box center [266, 40] width 49 height 14
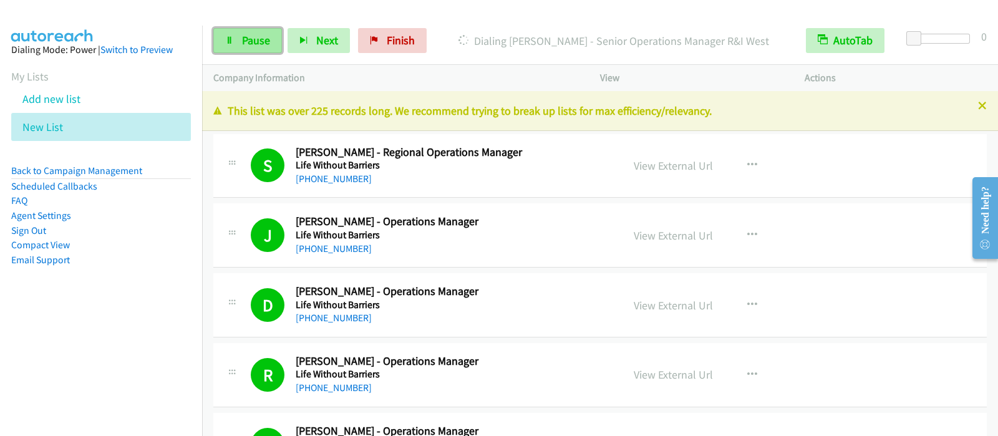
click at [258, 38] on span "Pause" at bounding box center [256, 40] width 28 height 14
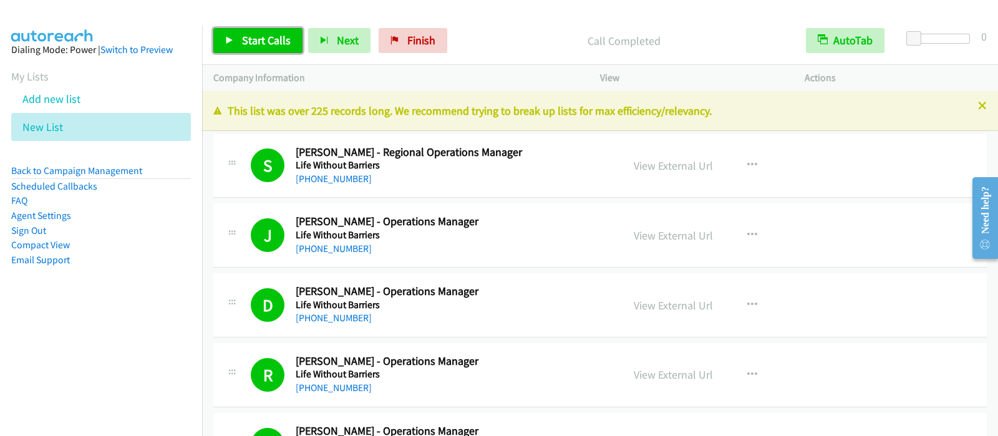
click at [282, 40] on span "Start Calls" at bounding box center [266, 40] width 49 height 14
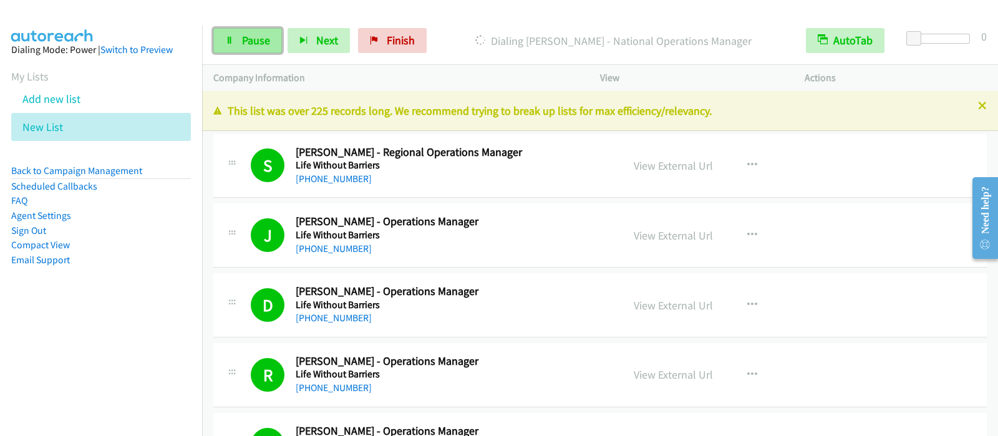
click at [237, 29] on link "Pause" at bounding box center [247, 40] width 69 height 25
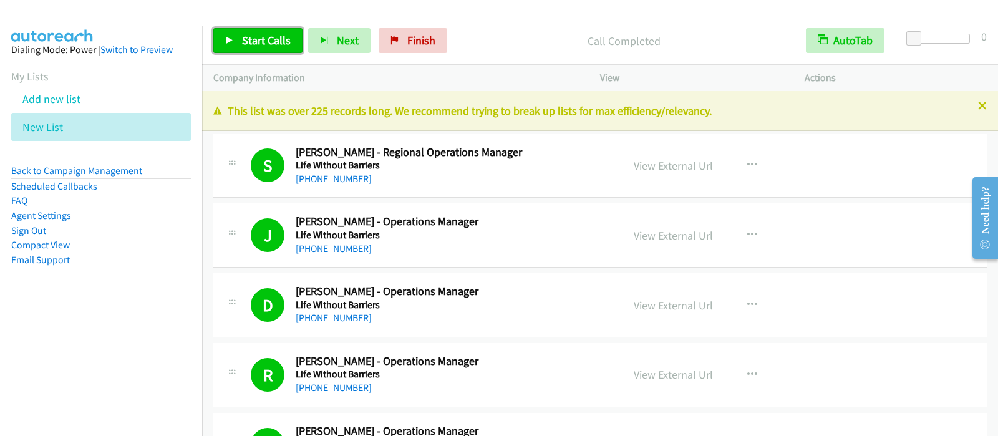
click at [263, 34] on span "Start Calls" at bounding box center [266, 40] width 49 height 14
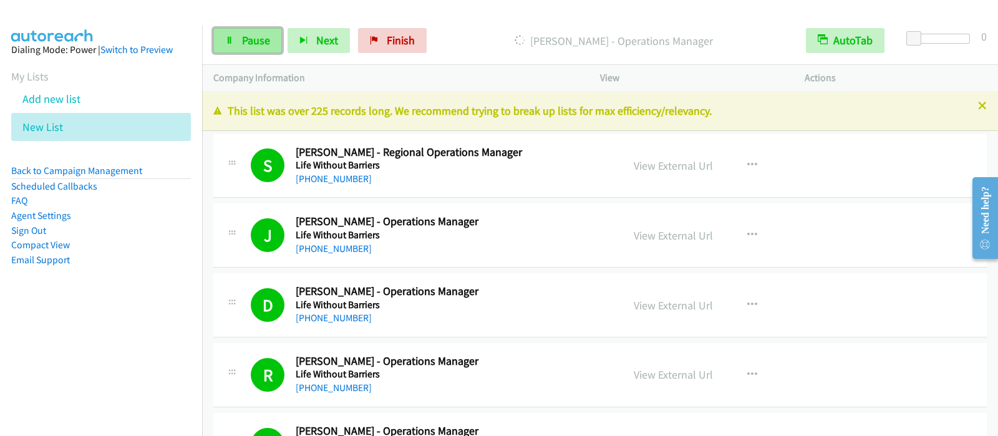
click at [243, 32] on link "Pause" at bounding box center [247, 40] width 69 height 25
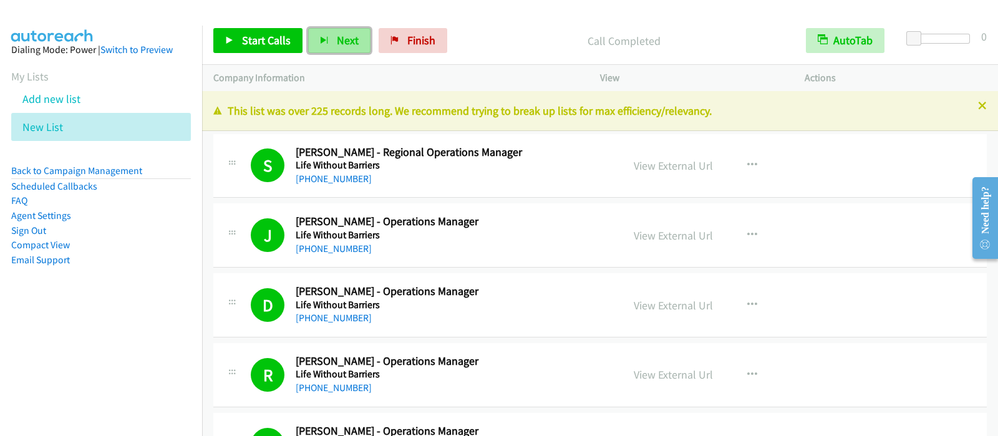
click at [308, 37] on button "Next" at bounding box center [339, 40] width 62 height 25
click at [268, 36] on span "Start Calls" at bounding box center [266, 40] width 49 height 14
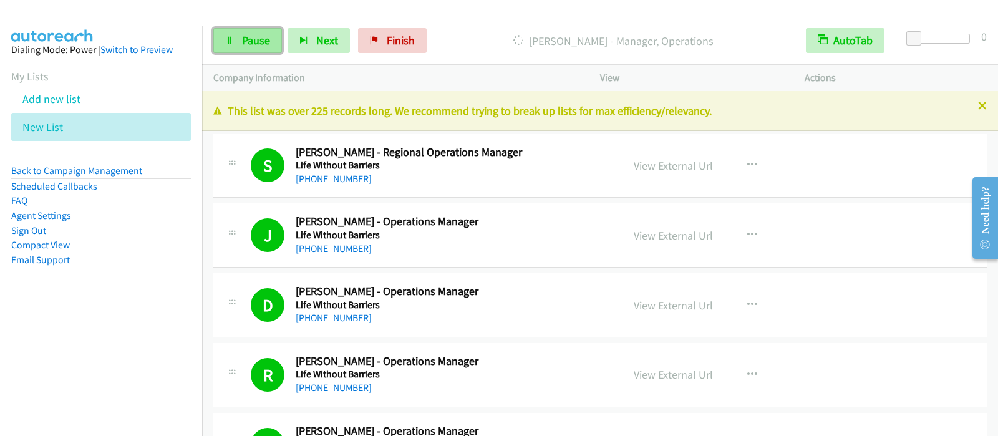
click at [248, 46] on span "Pause" at bounding box center [256, 40] width 28 height 14
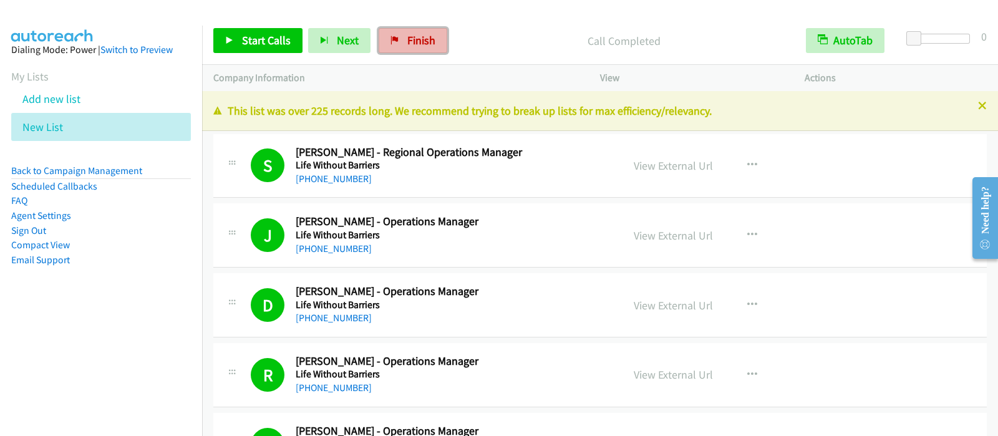
click at [434, 39] on link "Finish" at bounding box center [413, 40] width 69 height 25
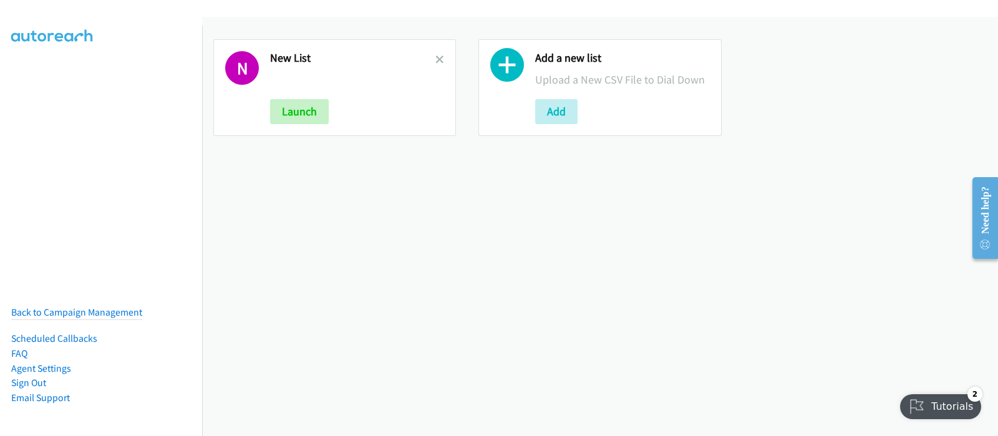
click at [437, 53] on link at bounding box center [439, 59] width 9 height 14
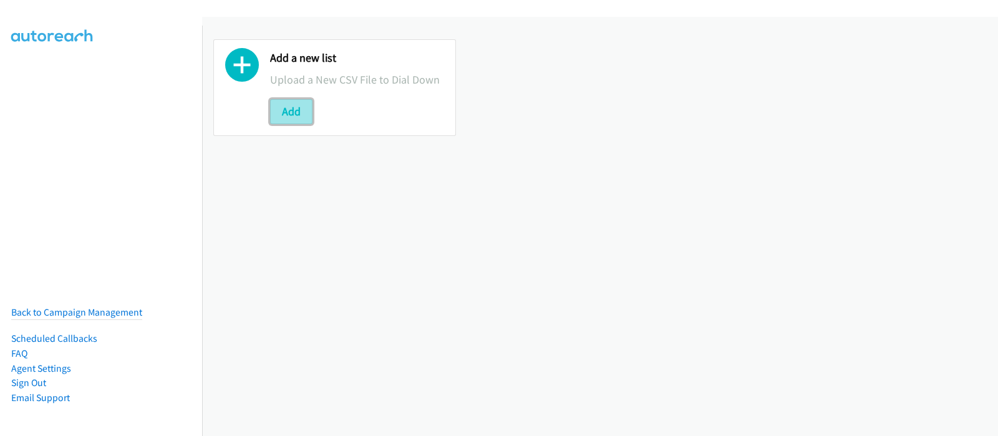
click at [302, 112] on button "Add" at bounding box center [291, 111] width 42 height 25
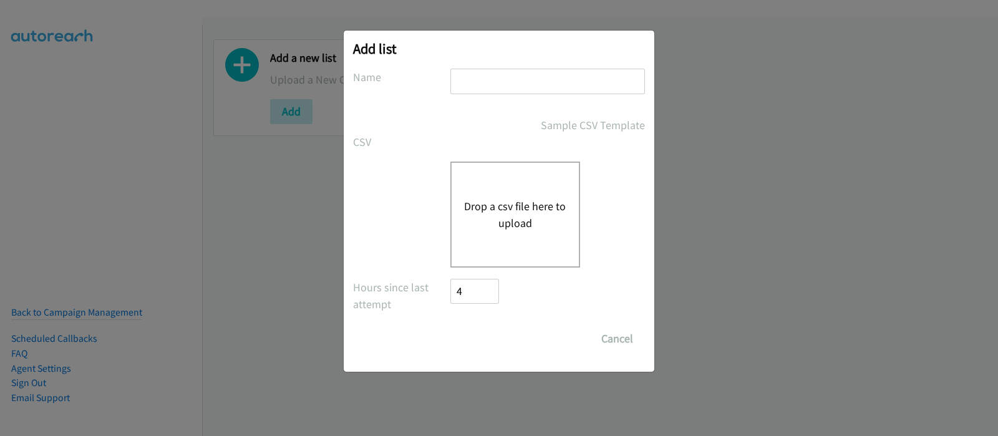
click at [519, 75] on input "text" at bounding box center [547, 82] width 195 height 26
type input "New List"
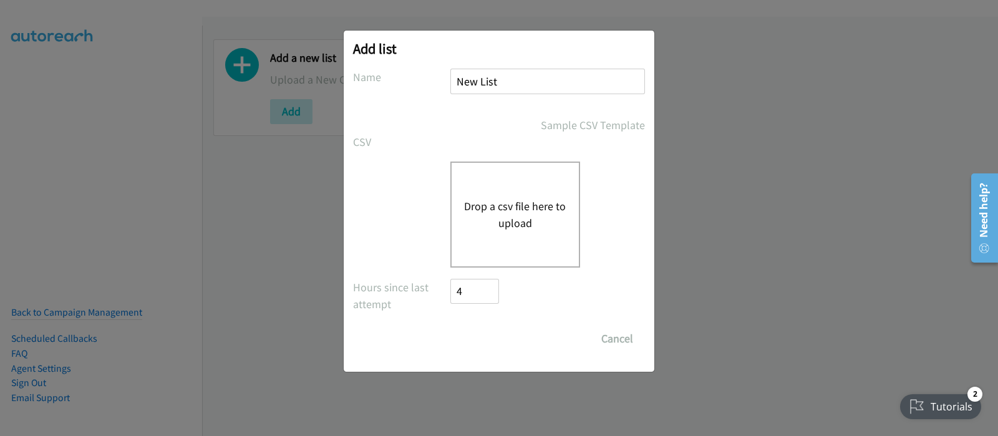
click at [511, 220] on button "Drop a csv file here to upload" at bounding box center [515, 215] width 102 height 34
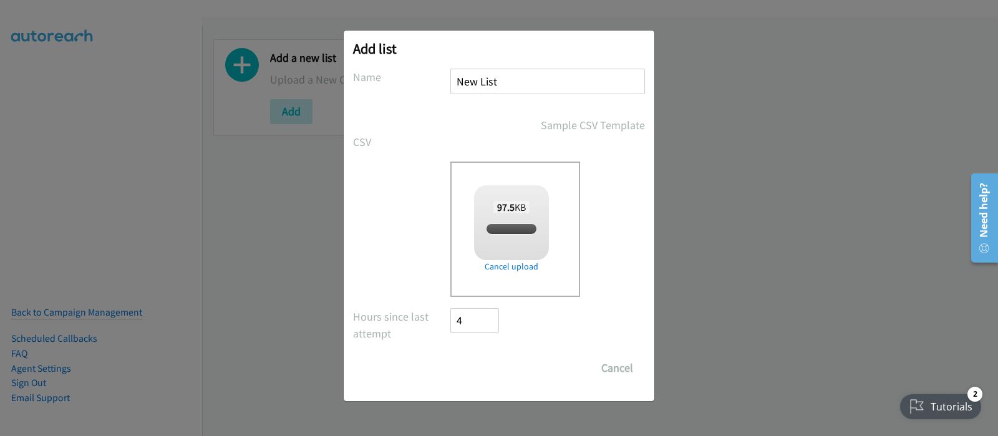
checkbox input "true"
click at [486, 365] on input "Save List" at bounding box center [482, 367] width 65 height 25
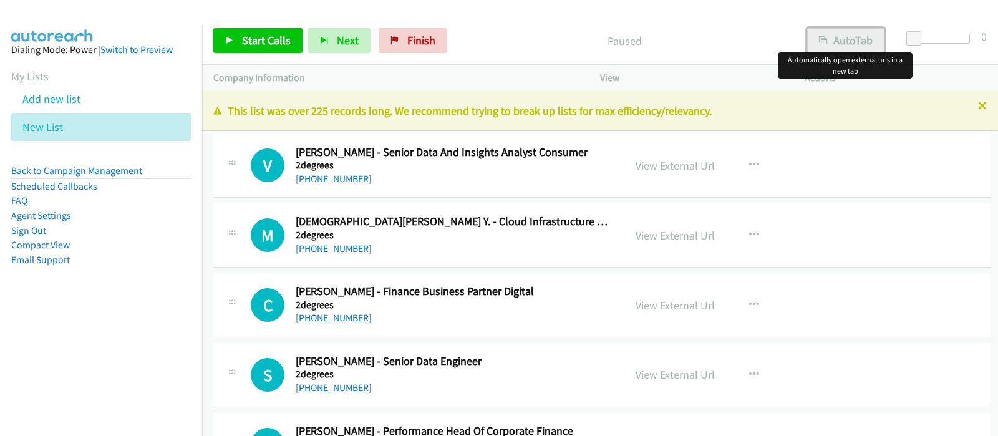
click at [854, 37] on button "AutoTab" at bounding box center [845, 40] width 77 height 25
click at [258, 37] on span "Start Calls" at bounding box center [266, 40] width 49 height 14
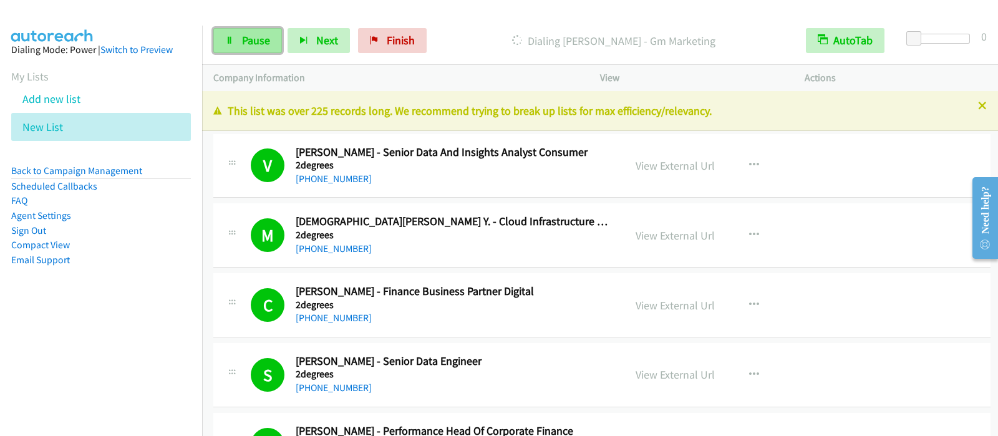
click at [270, 36] on link "Pause" at bounding box center [247, 40] width 69 height 25
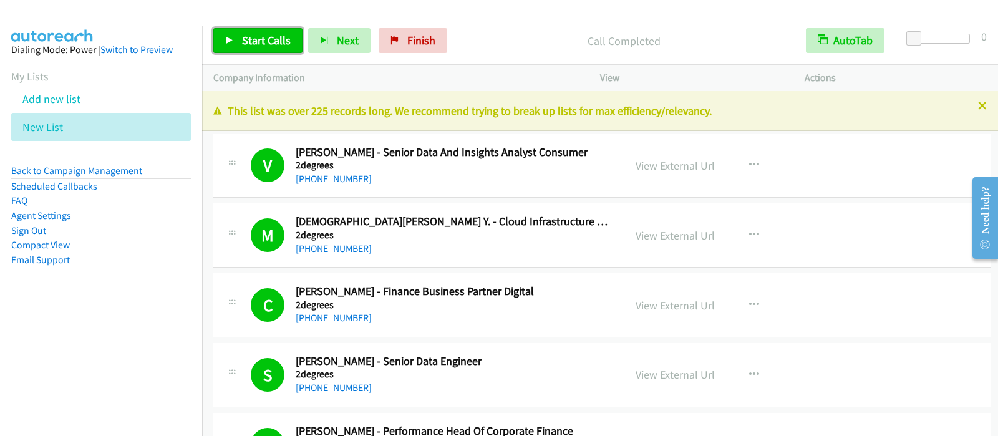
click at [242, 41] on span "Start Calls" at bounding box center [266, 40] width 49 height 14
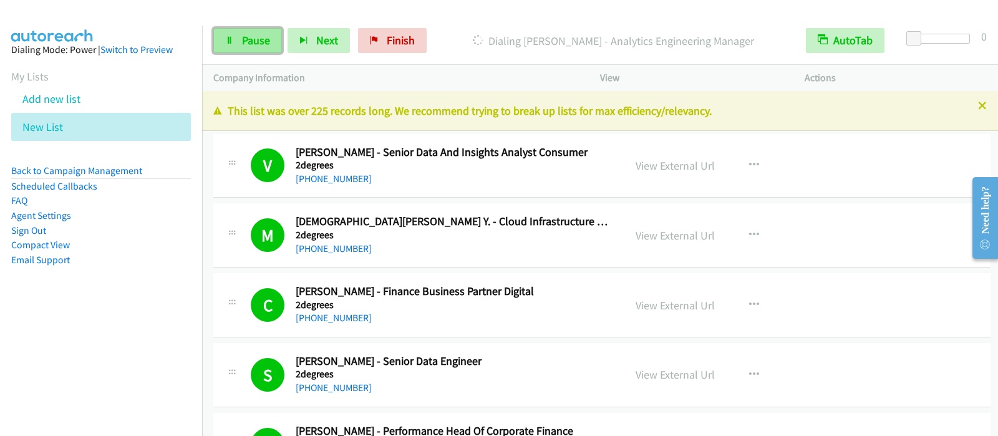
click at [263, 42] on span "Pause" at bounding box center [256, 40] width 28 height 14
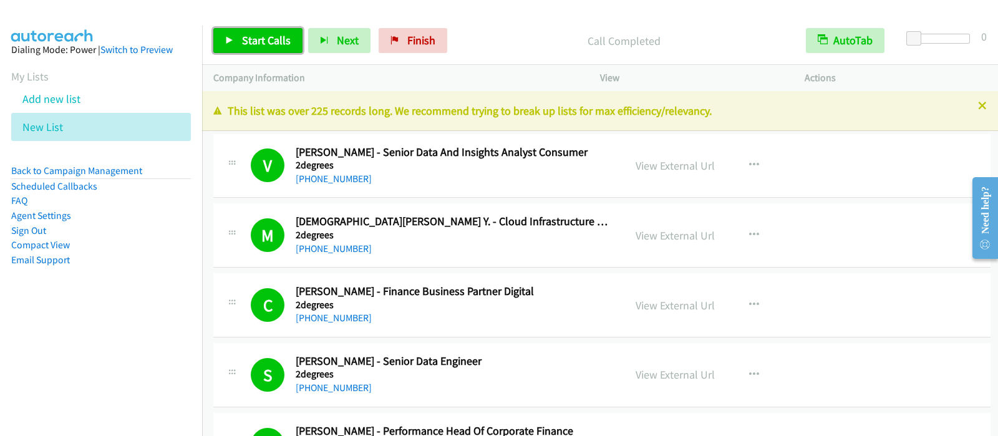
drag, startPoint x: 214, startPoint y: 30, endPoint x: 206, endPoint y: 35, distance: 9.0
click at [213, 30] on link "Start Calls" at bounding box center [257, 40] width 89 height 25
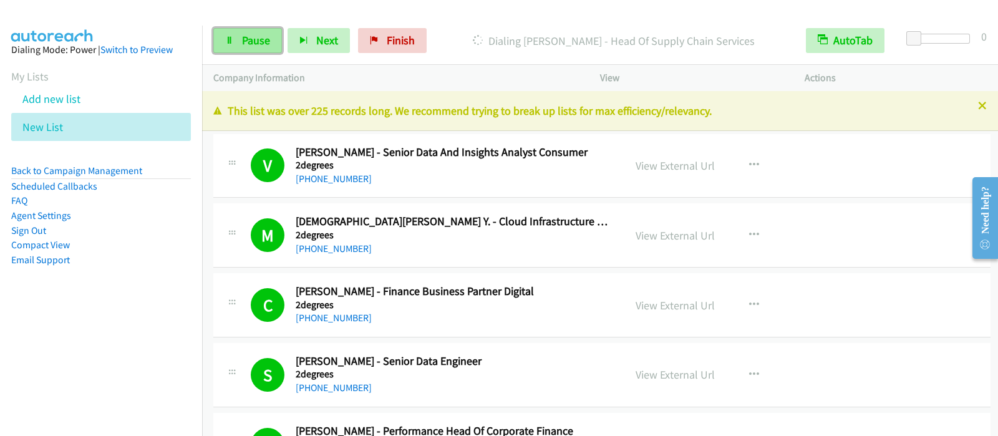
click at [249, 44] on span "Pause" at bounding box center [256, 40] width 28 height 14
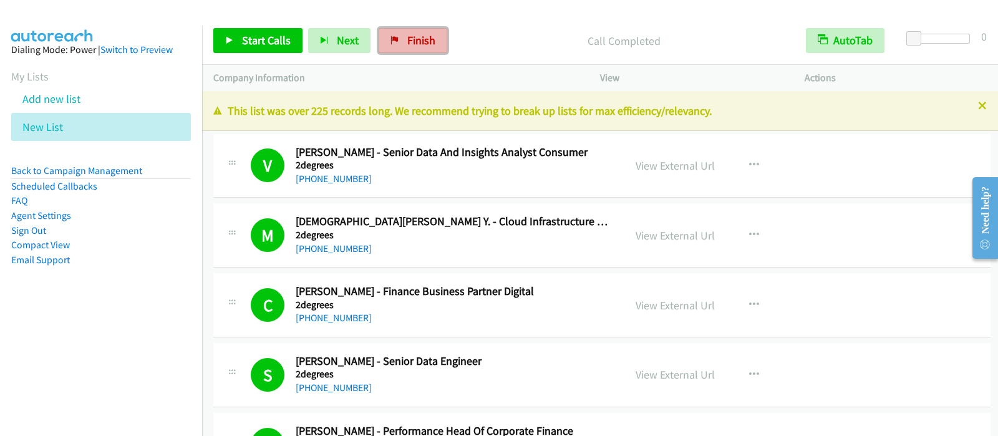
click at [423, 41] on span "Finish" at bounding box center [421, 40] width 28 height 14
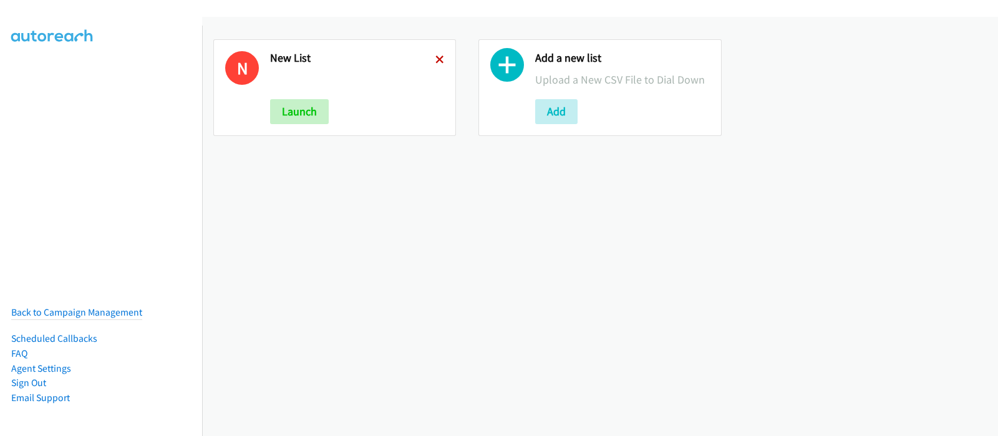
click at [435, 56] on icon at bounding box center [439, 60] width 9 height 9
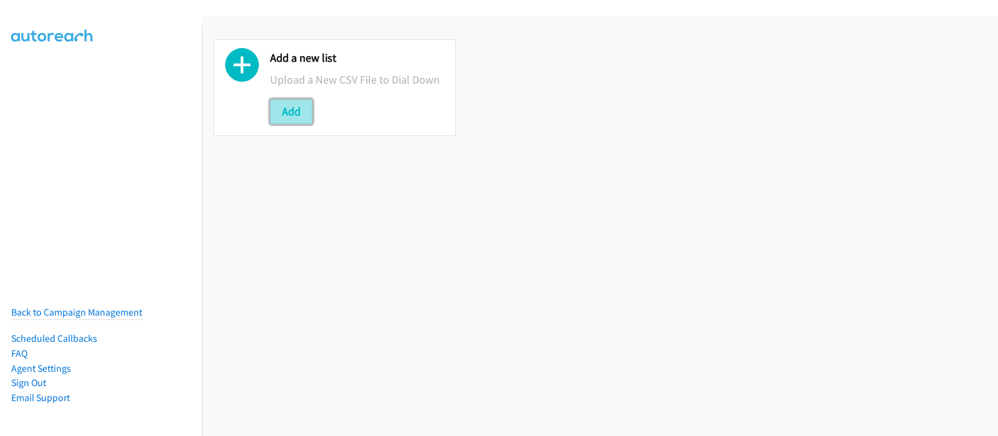
click at [302, 106] on button "Add" at bounding box center [291, 111] width 42 height 25
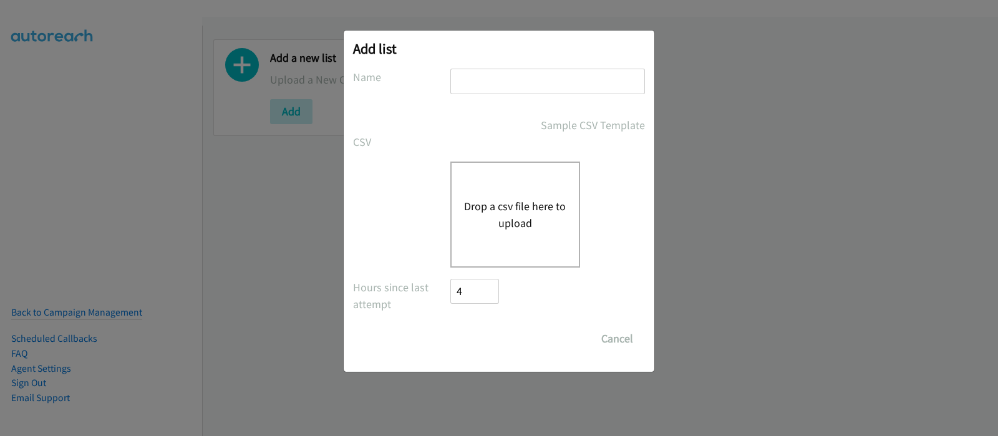
click at [505, 198] on button "Drop a csv file here to upload" at bounding box center [515, 215] width 102 height 34
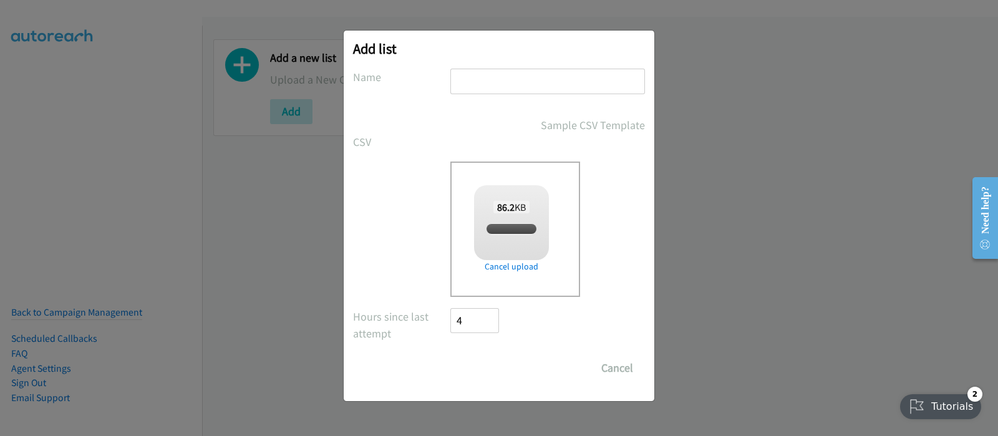
drag, startPoint x: 483, startPoint y: 73, endPoint x: 498, endPoint y: 87, distance: 20.3
click at [483, 72] on input "text" at bounding box center [547, 82] width 195 height 26
type input "New List"
checkbox input "true"
click at [493, 359] on input "Save List" at bounding box center [482, 367] width 65 height 25
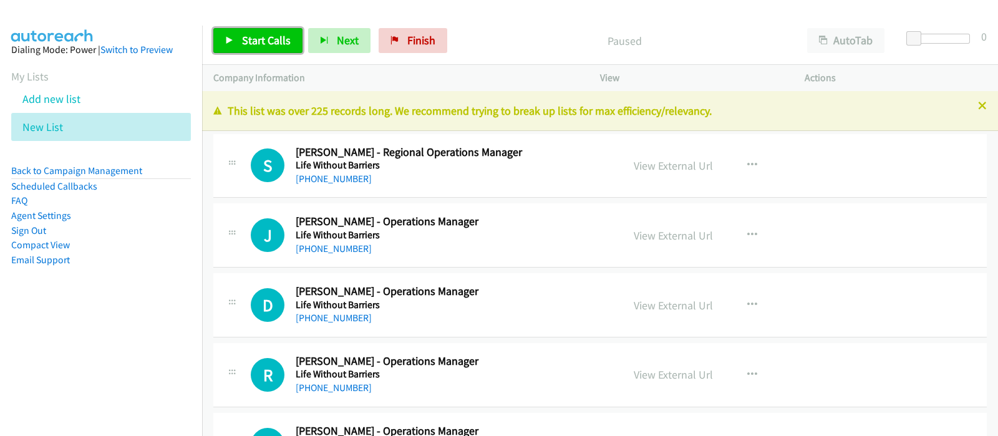
click at [277, 41] on span "Start Calls" at bounding box center [266, 40] width 49 height 14
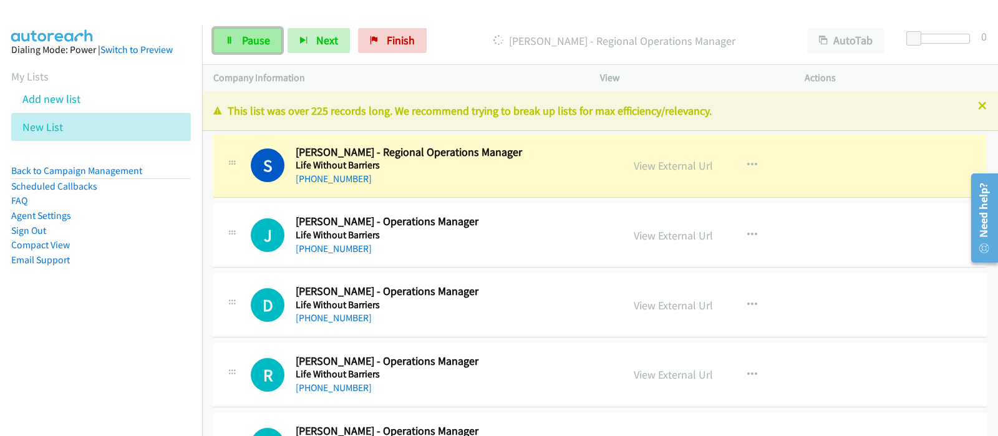
click at [233, 37] on icon at bounding box center [229, 41] width 9 height 9
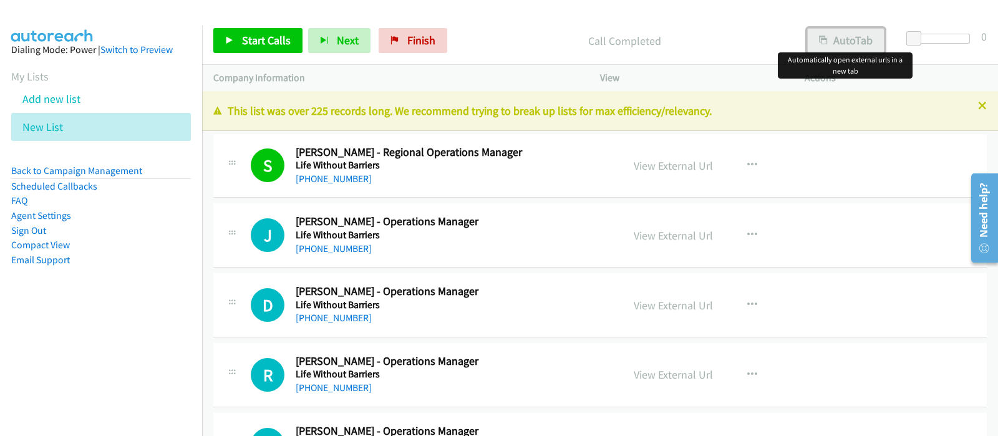
click at [851, 47] on button "AutoTab" at bounding box center [845, 40] width 77 height 25
click at [266, 34] on span "Start Calls" at bounding box center [266, 40] width 49 height 14
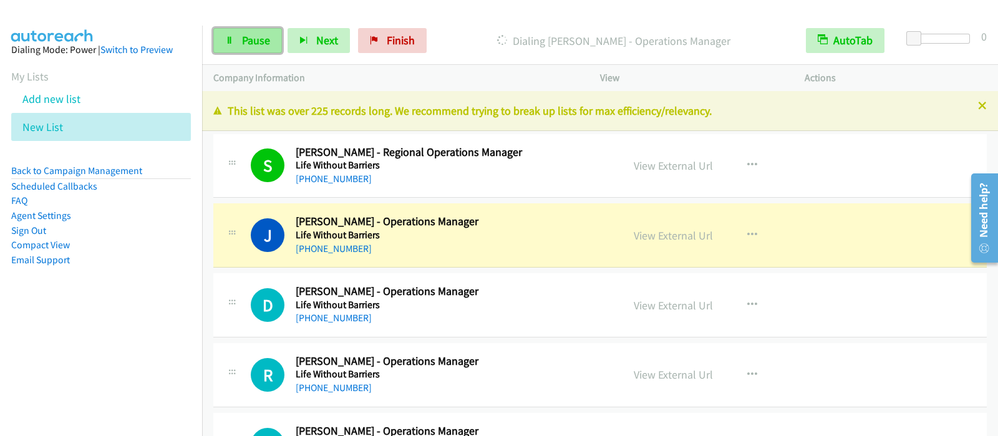
click at [238, 40] on link "Pause" at bounding box center [247, 40] width 69 height 25
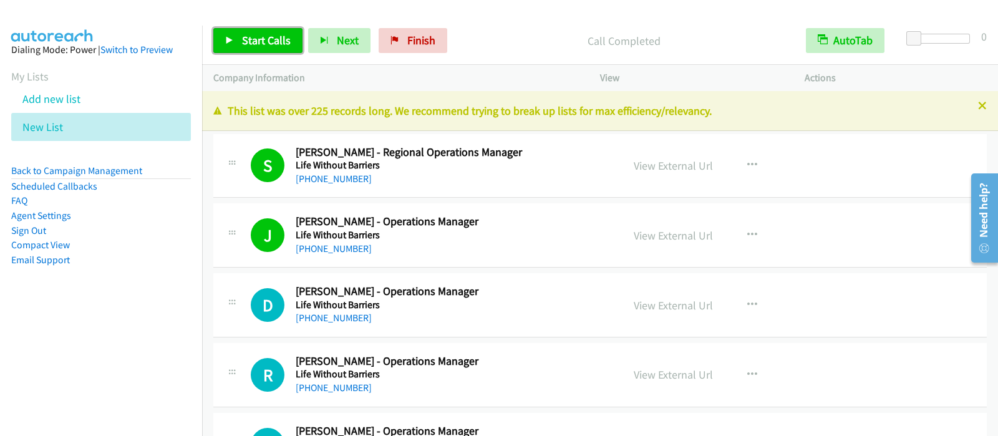
click at [269, 33] on span "Start Calls" at bounding box center [266, 40] width 49 height 14
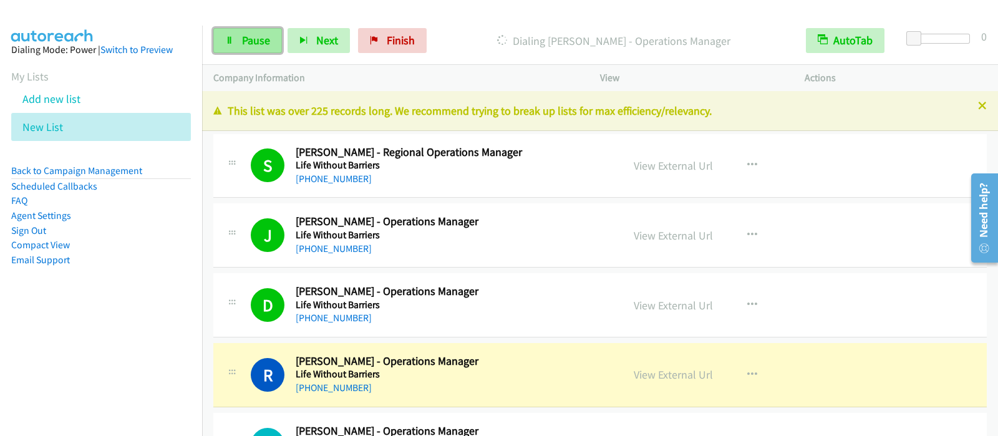
click at [231, 35] on link "Pause" at bounding box center [247, 40] width 69 height 25
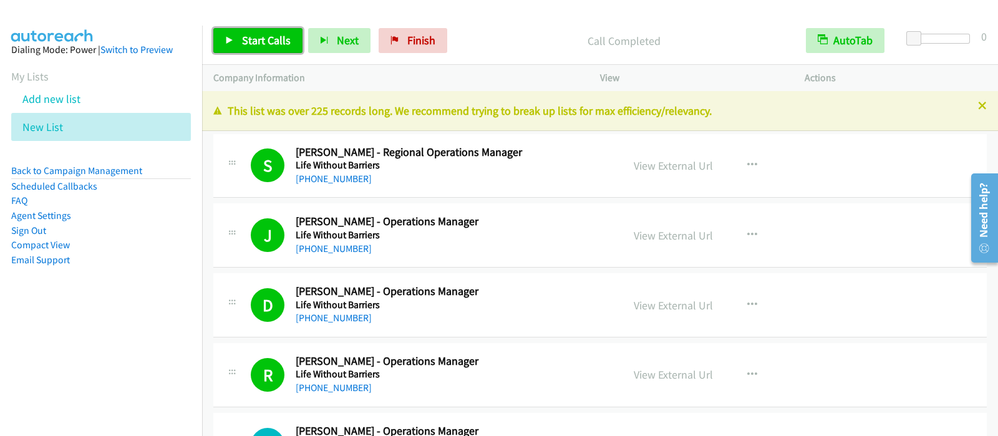
click at [270, 41] on span "Start Calls" at bounding box center [266, 40] width 49 height 14
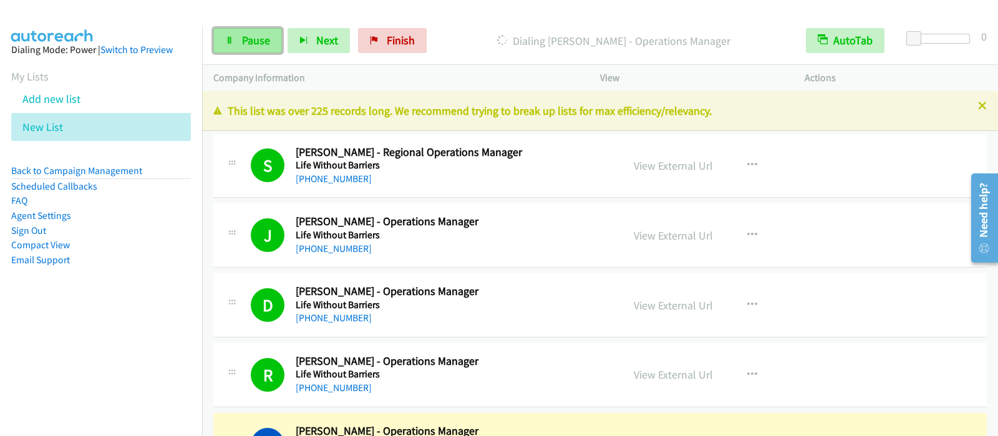
click at [235, 43] on link "Pause" at bounding box center [247, 40] width 69 height 25
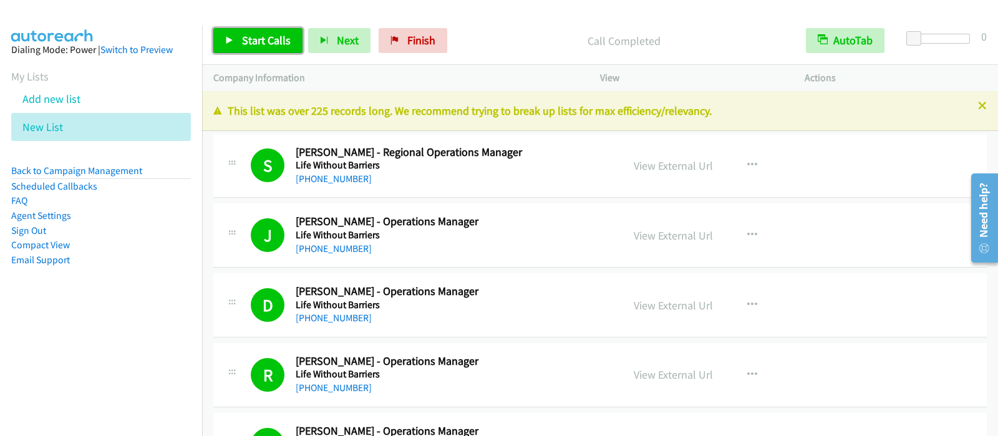
click at [259, 50] on link "Start Calls" at bounding box center [257, 40] width 89 height 25
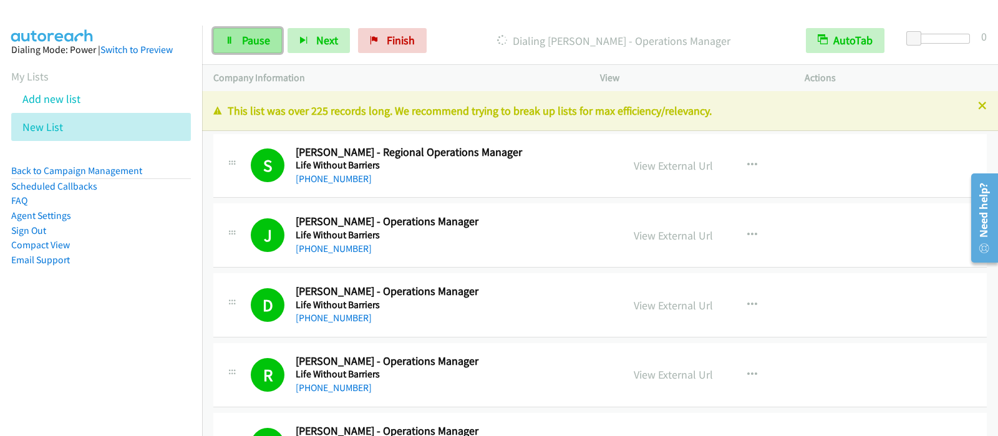
click at [254, 41] on span "Pause" at bounding box center [256, 40] width 28 height 14
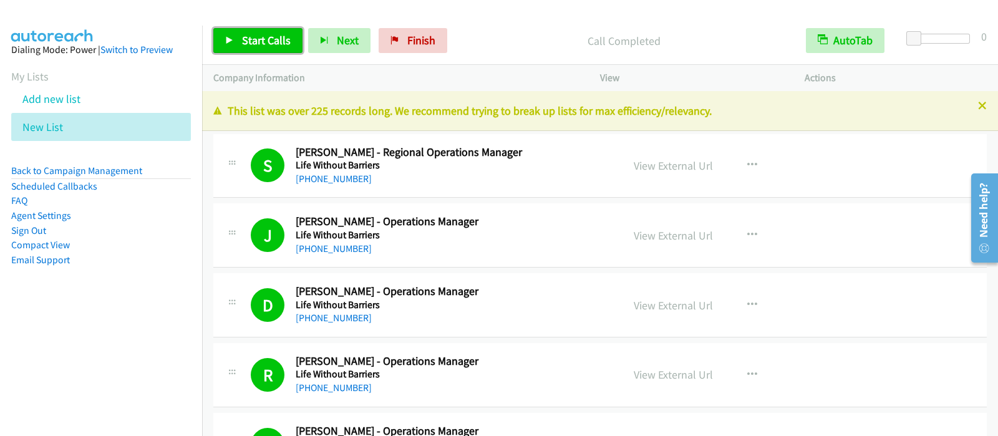
click at [273, 38] on span "Start Calls" at bounding box center [266, 40] width 49 height 14
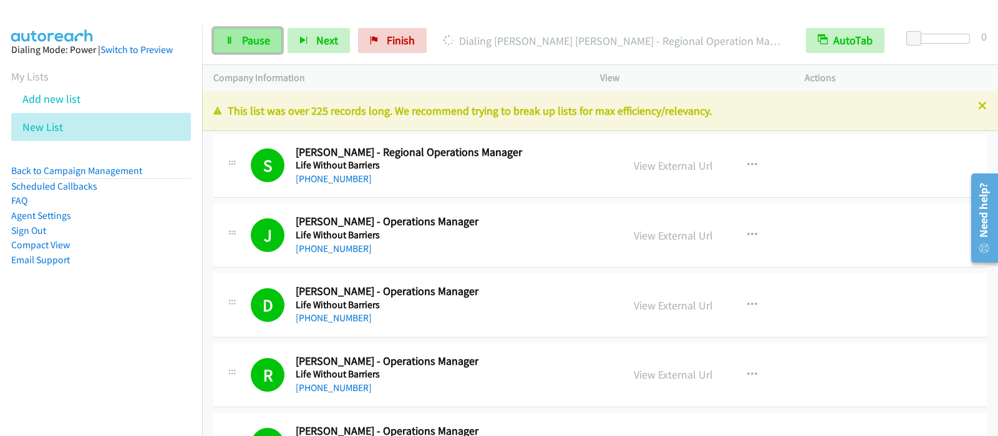
click at [268, 42] on span "Pause" at bounding box center [256, 40] width 28 height 14
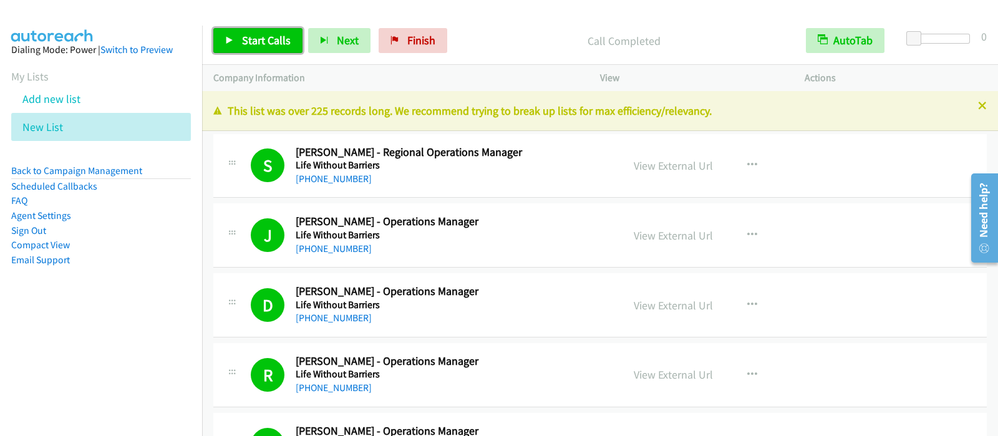
click at [291, 39] on link "Start Calls" at bounding box center [257, 40] width 89 height 25
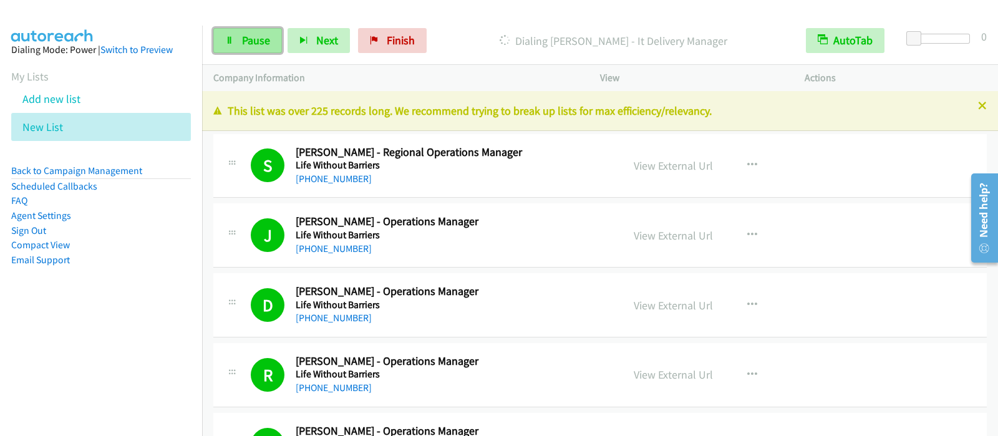
drag, startPoint x: 243, startPoint y: 36, endPoint x: 252, endPoint y: 36, distance: 8.8
click at [243, 36] on span "Pause" at bounding box center [256, 40] width 28 height 14
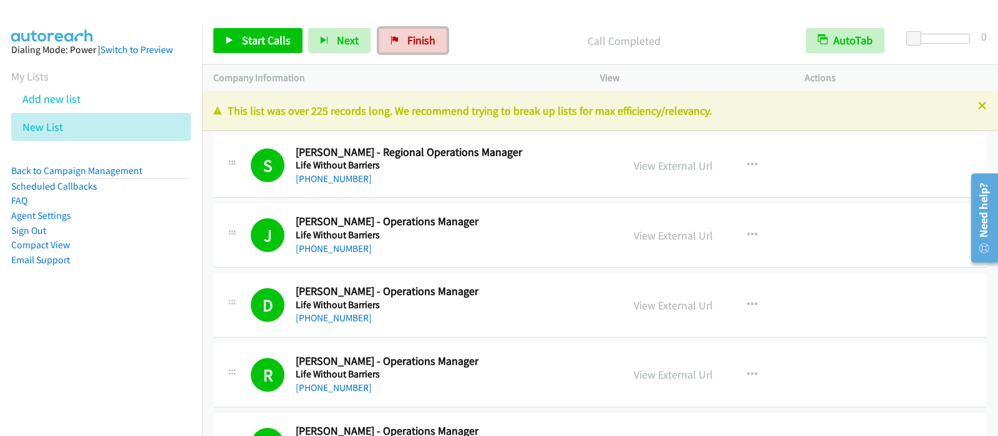
click at [423, 42] on span "Finish" at bounding box center [421, 40] width 28 height 14
